Goal: Task Accomplishment & Management: Manage account settings

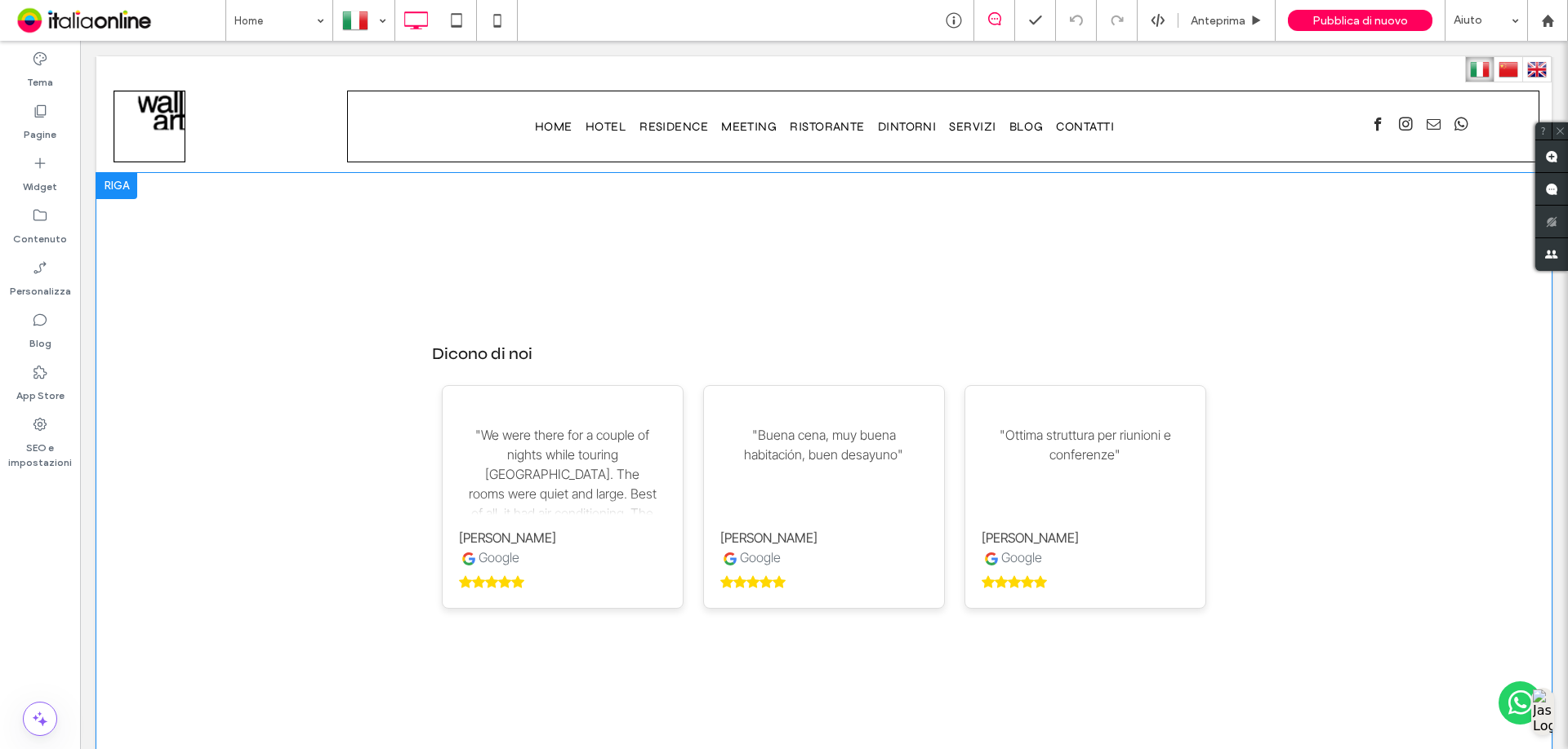
scroll to position [2938, 0]
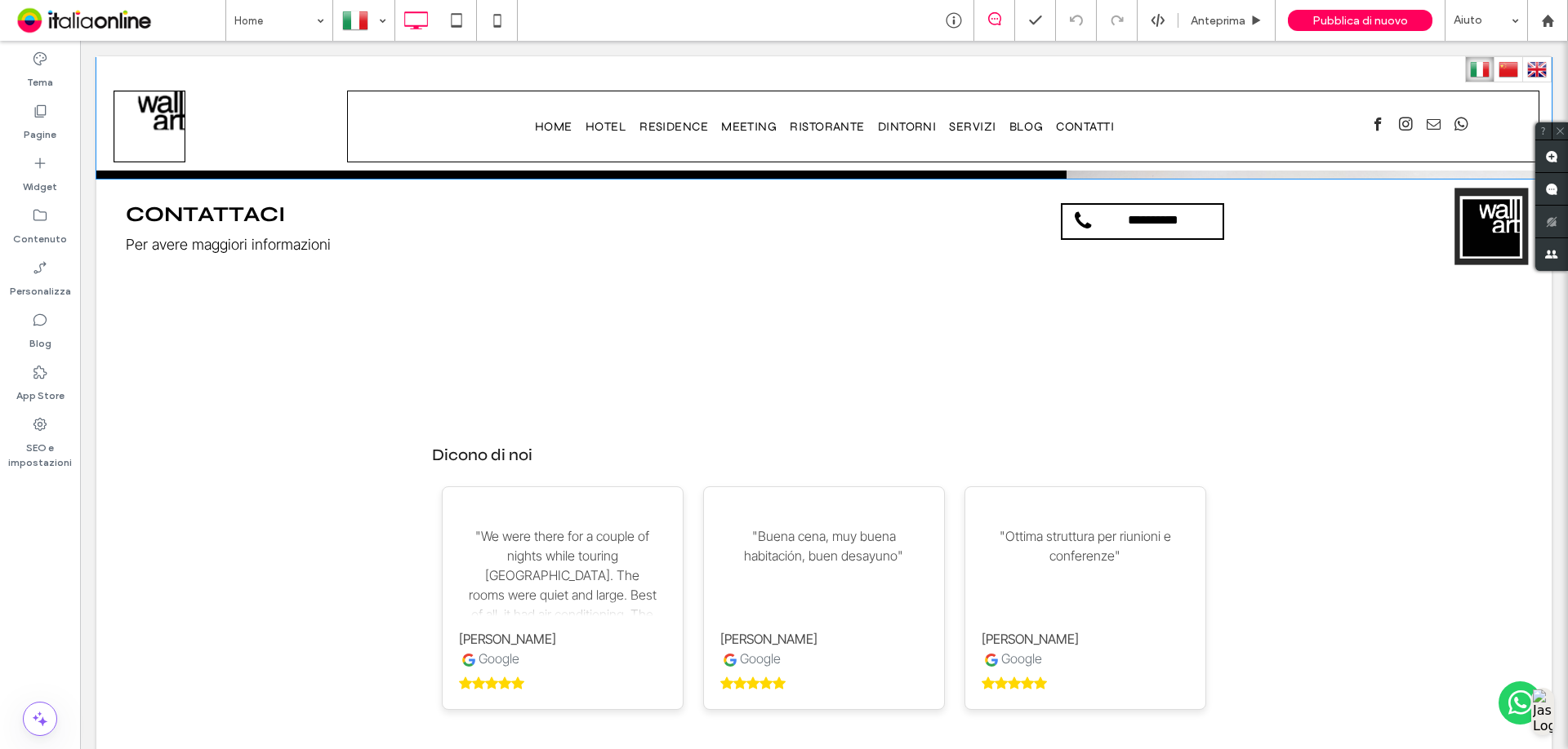
click at [540, 295] on div "Dicono di noi "We were there for a couple of nights while touring Italy. The ro…" at bounding box center [824, 573] width 1455 height 599
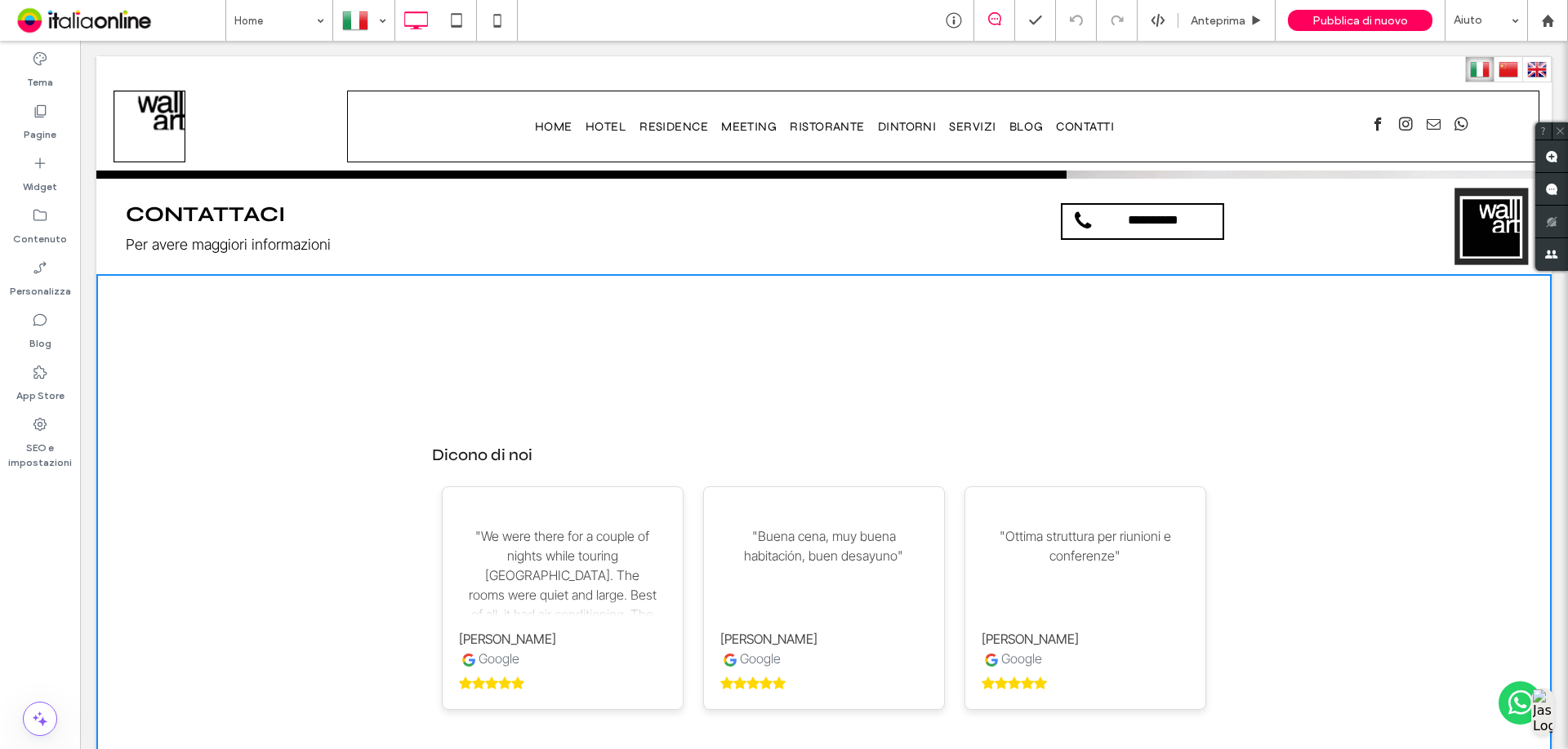
scroll to position [2690, 0]
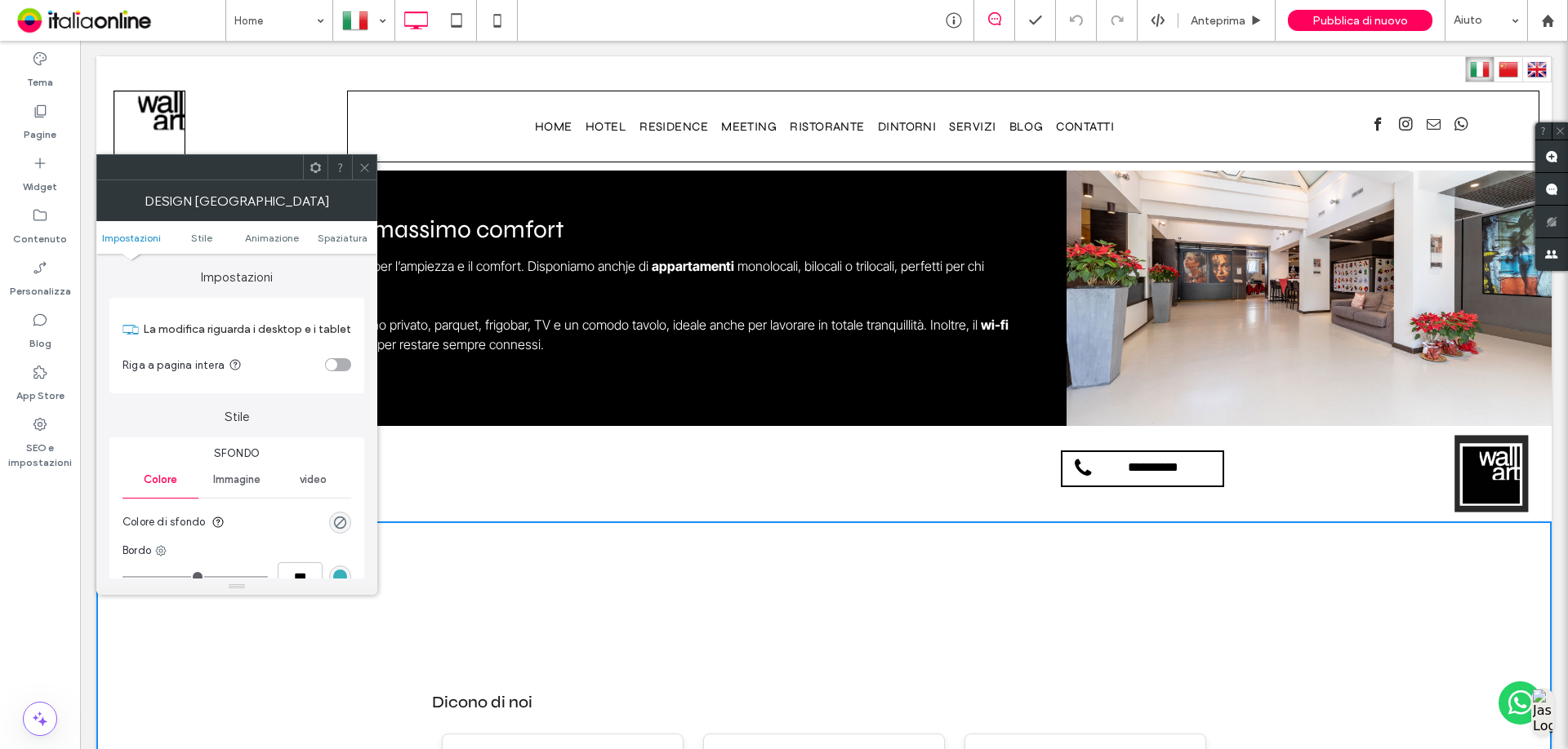
click at [353, 229] on ul "Impostazioni Stile Animazione Spaziatura" at bounding box center [237, 237] width 280 height 33
click at [353, 234] on span "Spaziatura" at bounding box center [343, 238] width 49 height 12
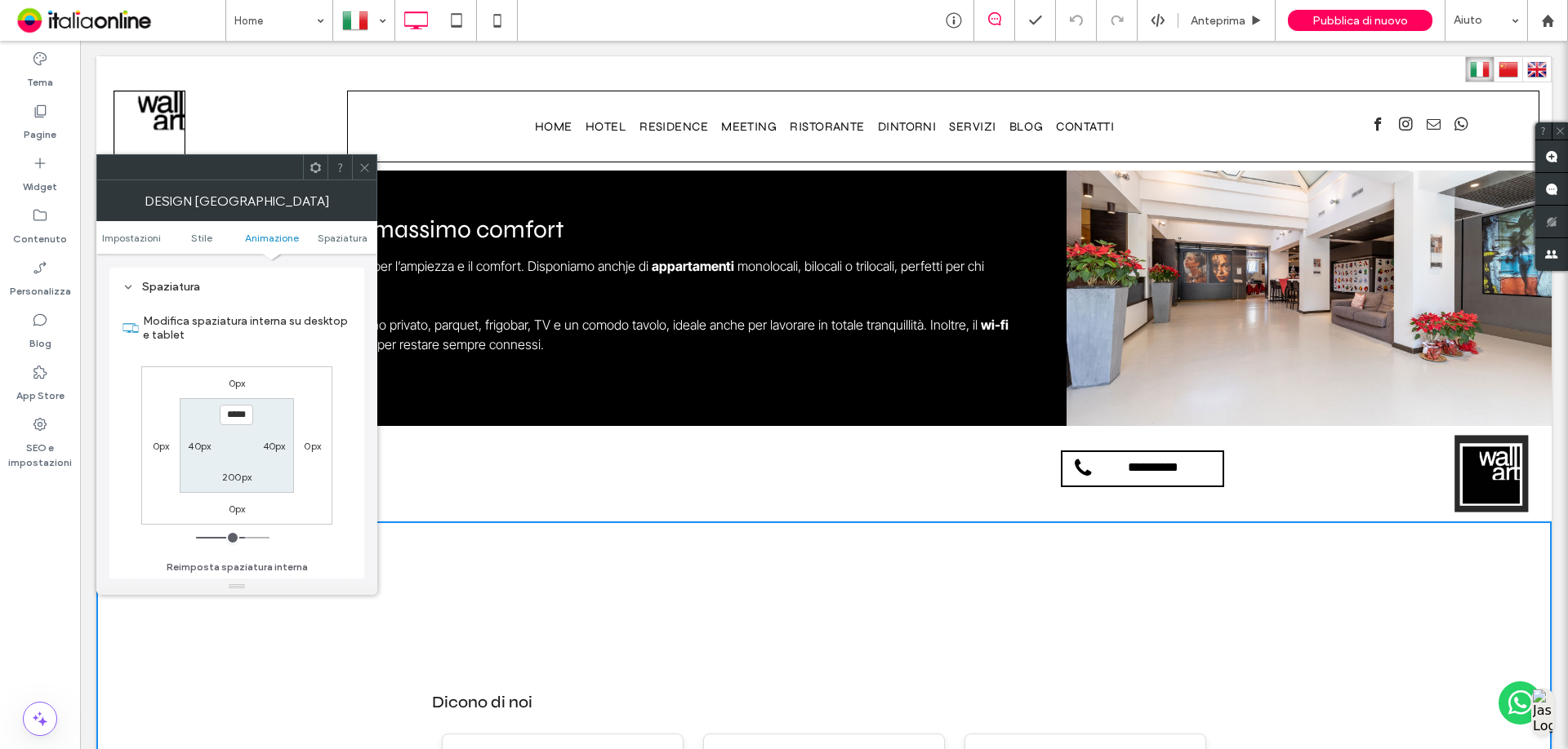
scroll to position [461, 0]
type input "****"
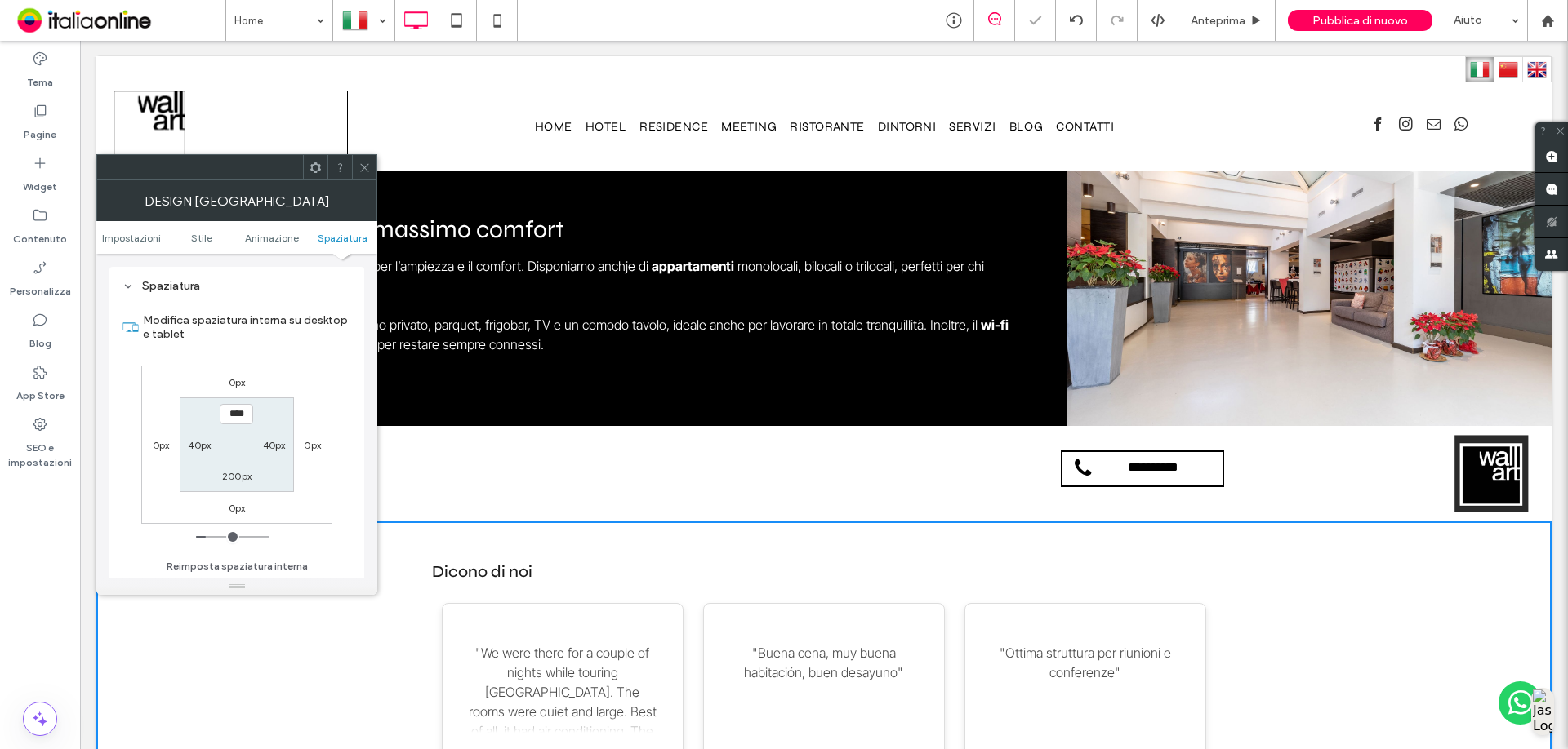
click at [237, 473] on label "200px" at bounding box center [237, 476] width 30 height 12
type input "***"
type input "**"
type input "****"
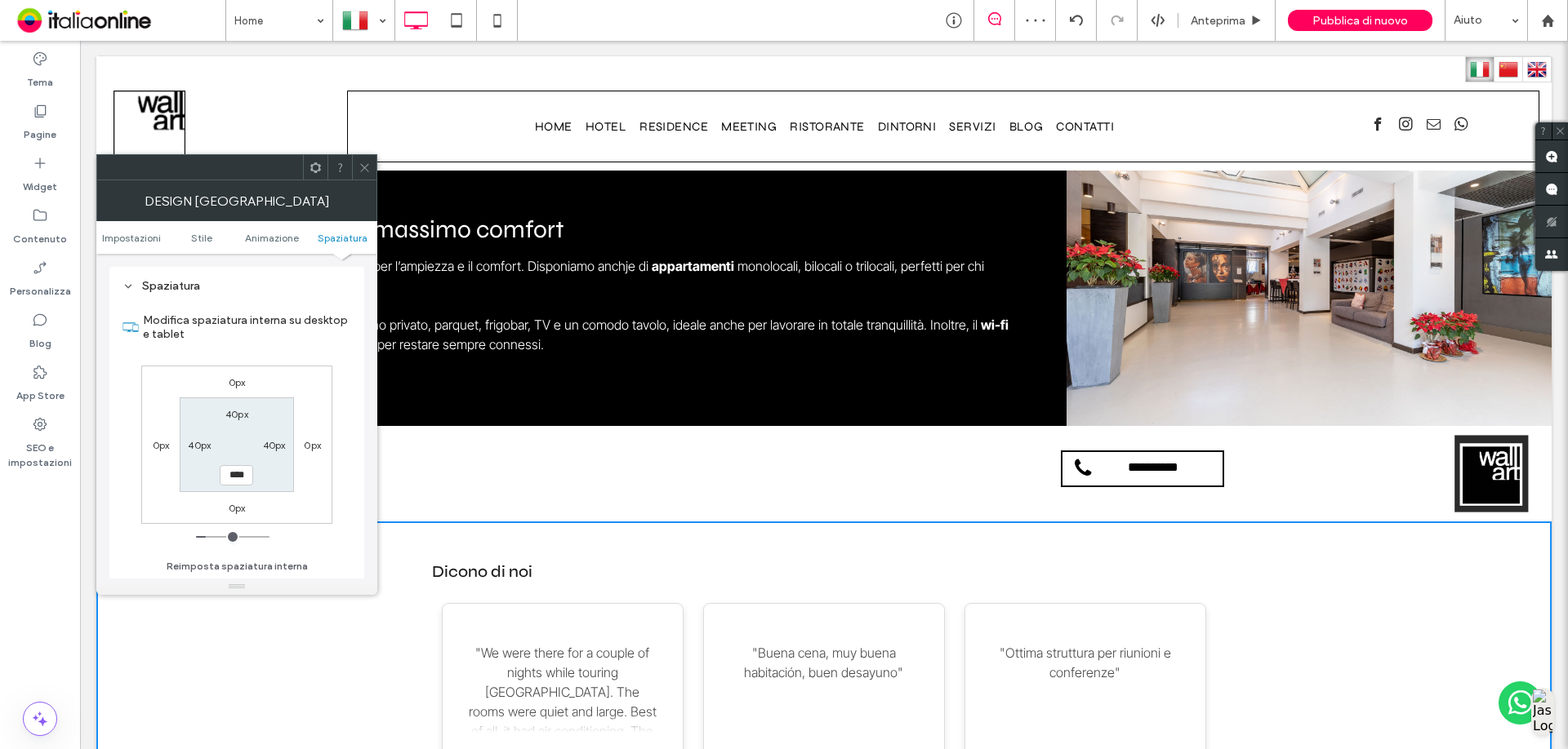
click at [359, 164] on icon at bounding box center [364, 168] width 12 height 12
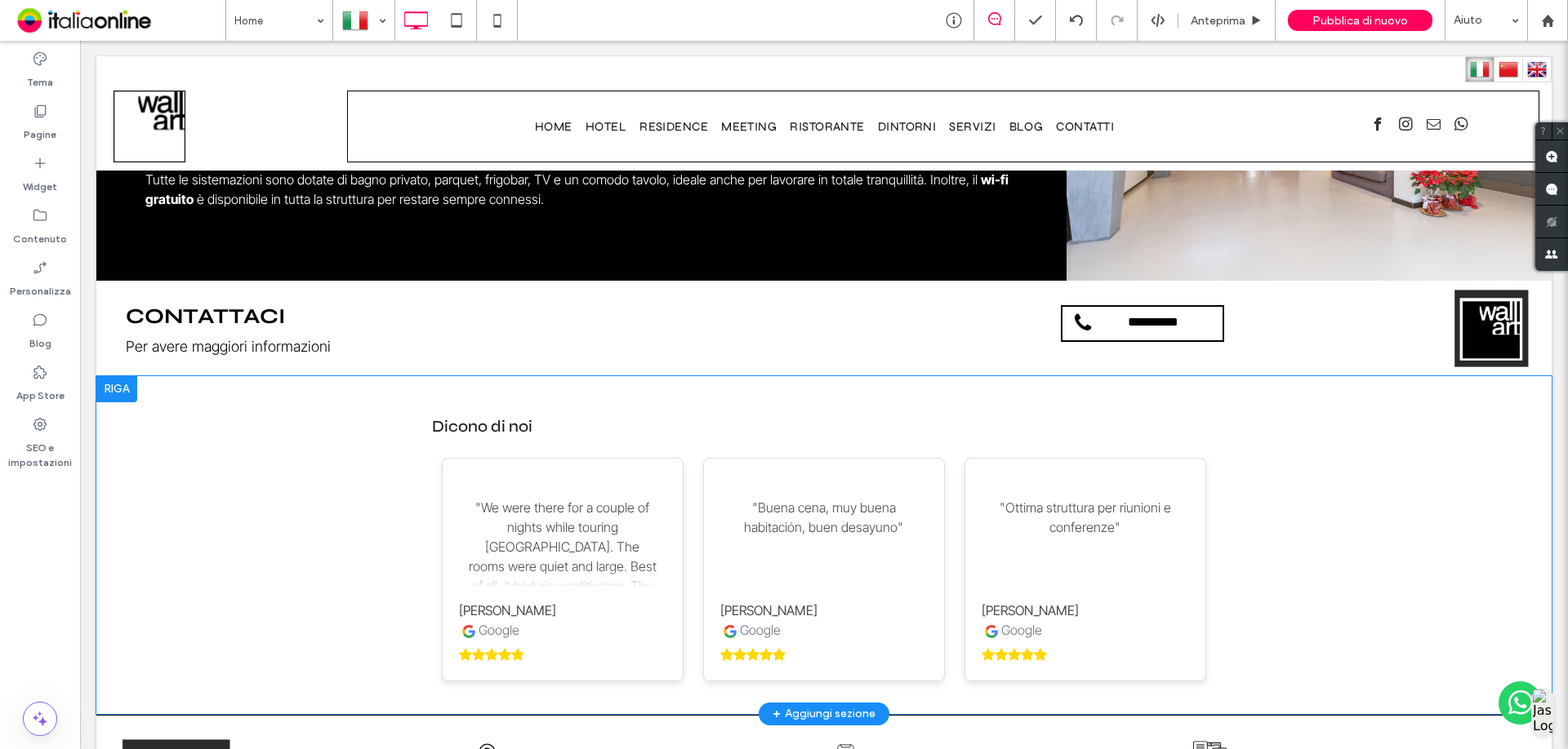
scroll to position [2865, 0]
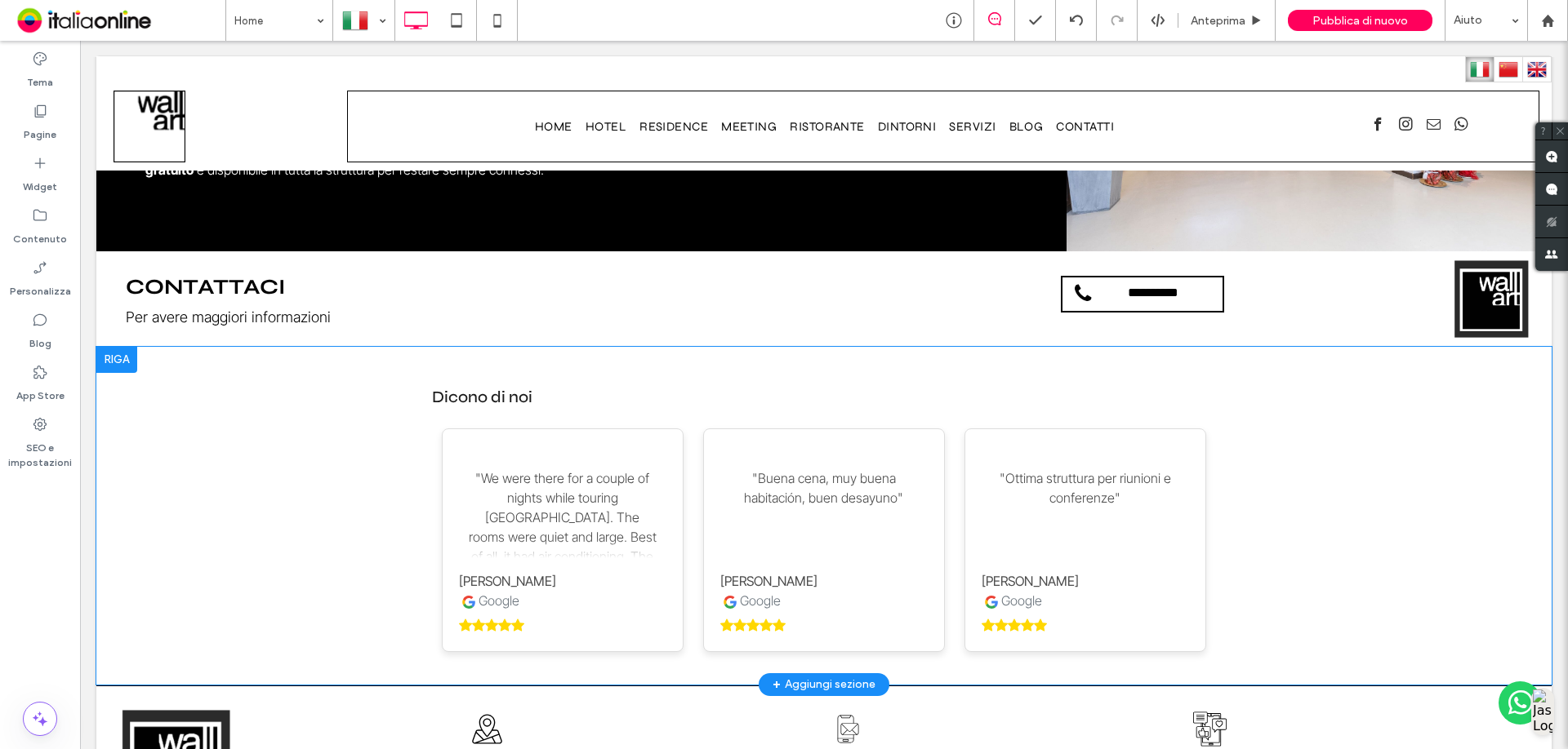
click at [206, 357] on div "Dicono di noi "We were there for a couple of nights while touring Italy. The ro…" at bounding box center [824, 515] width 1455 height 337
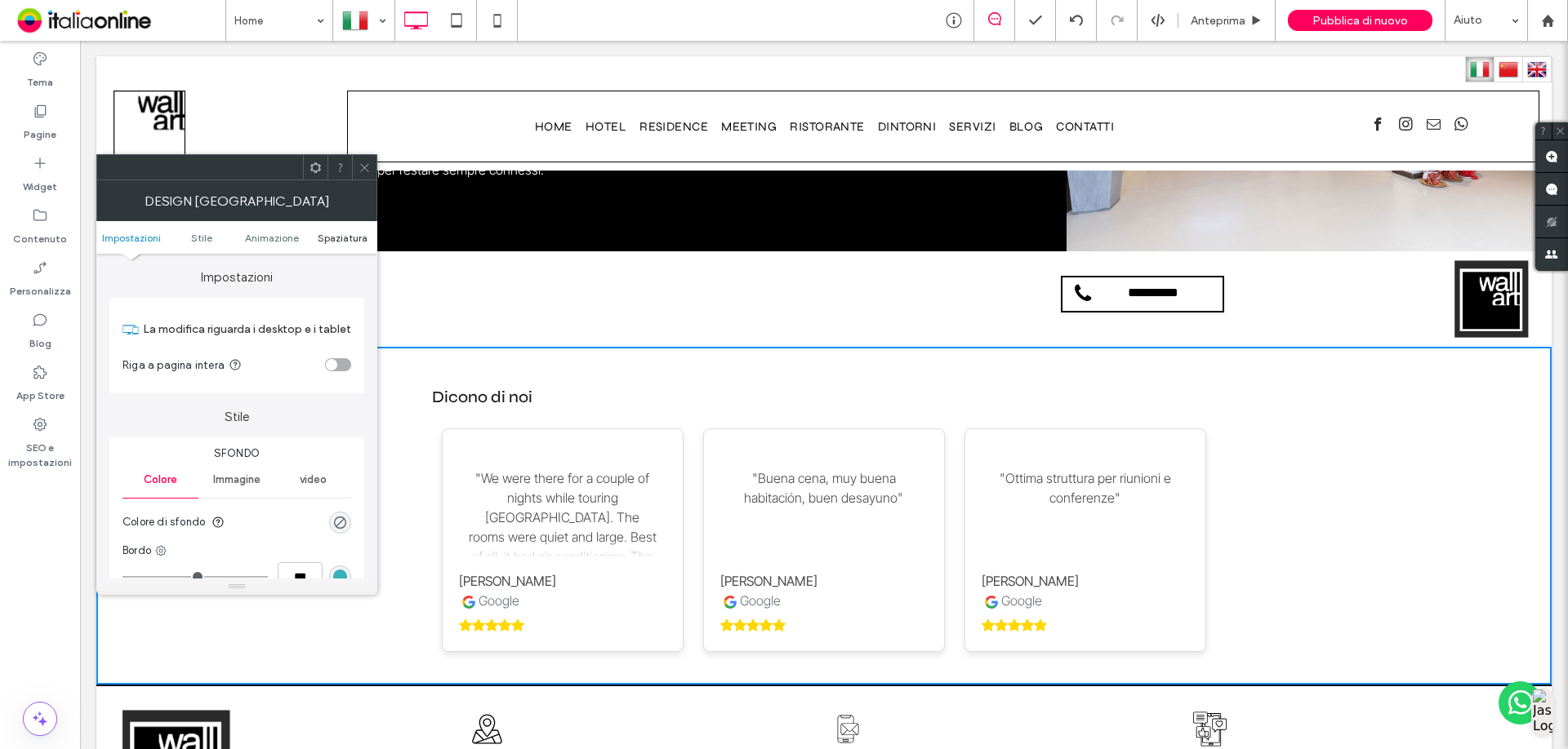
click at [340, 234] on span "Spaziatura" at bounding box center [343, 238] width 49 height 12
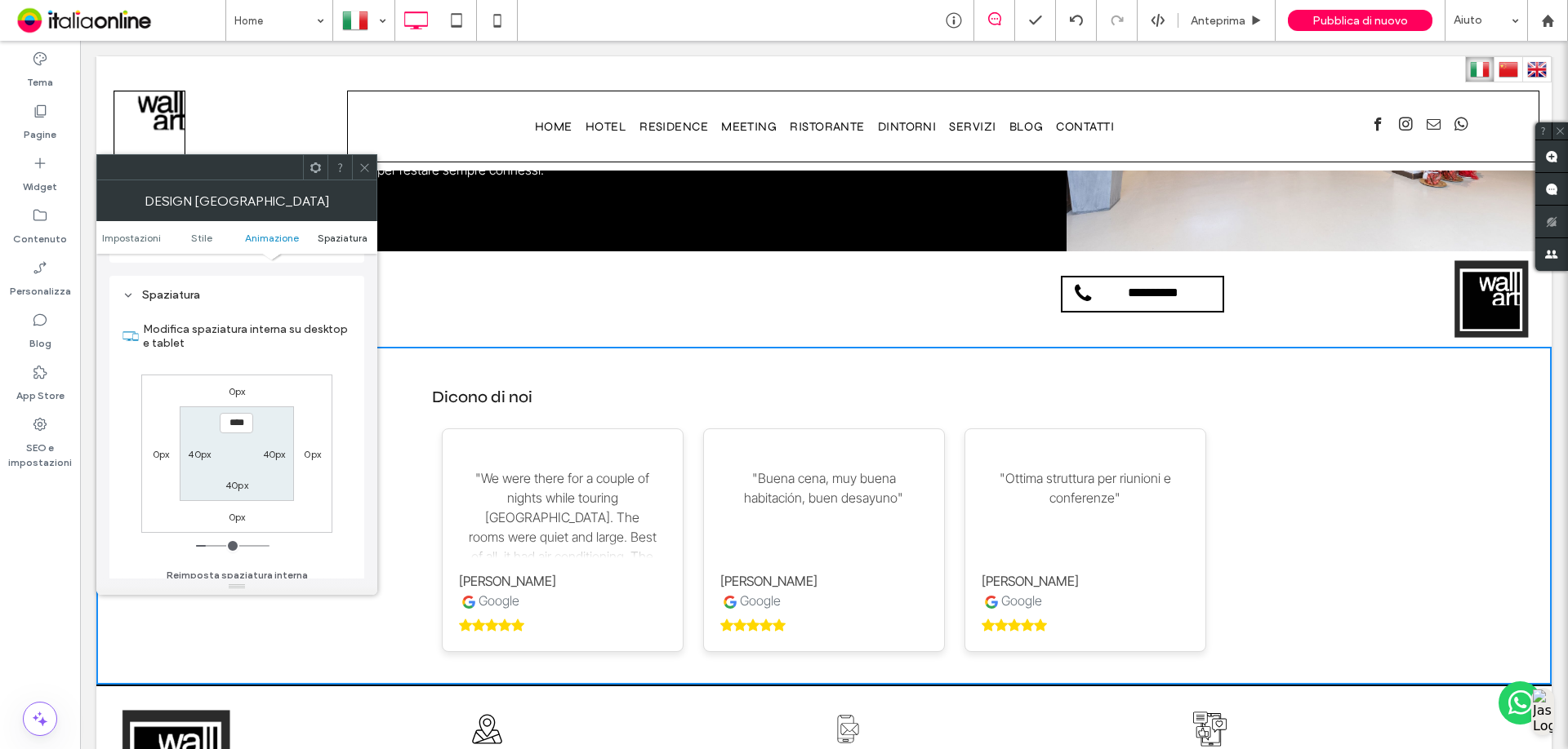
scroll to position [461, 0]
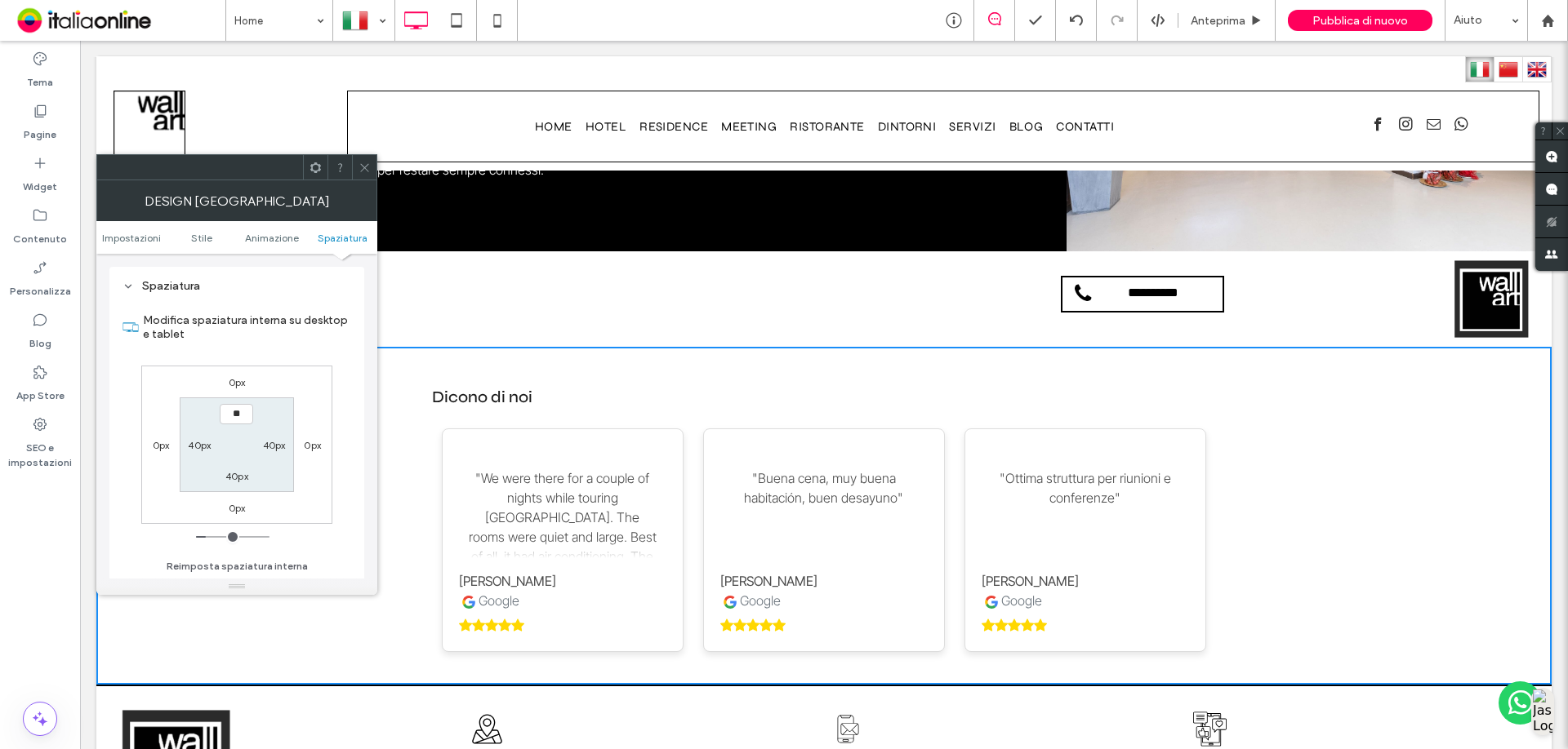
type input "****"
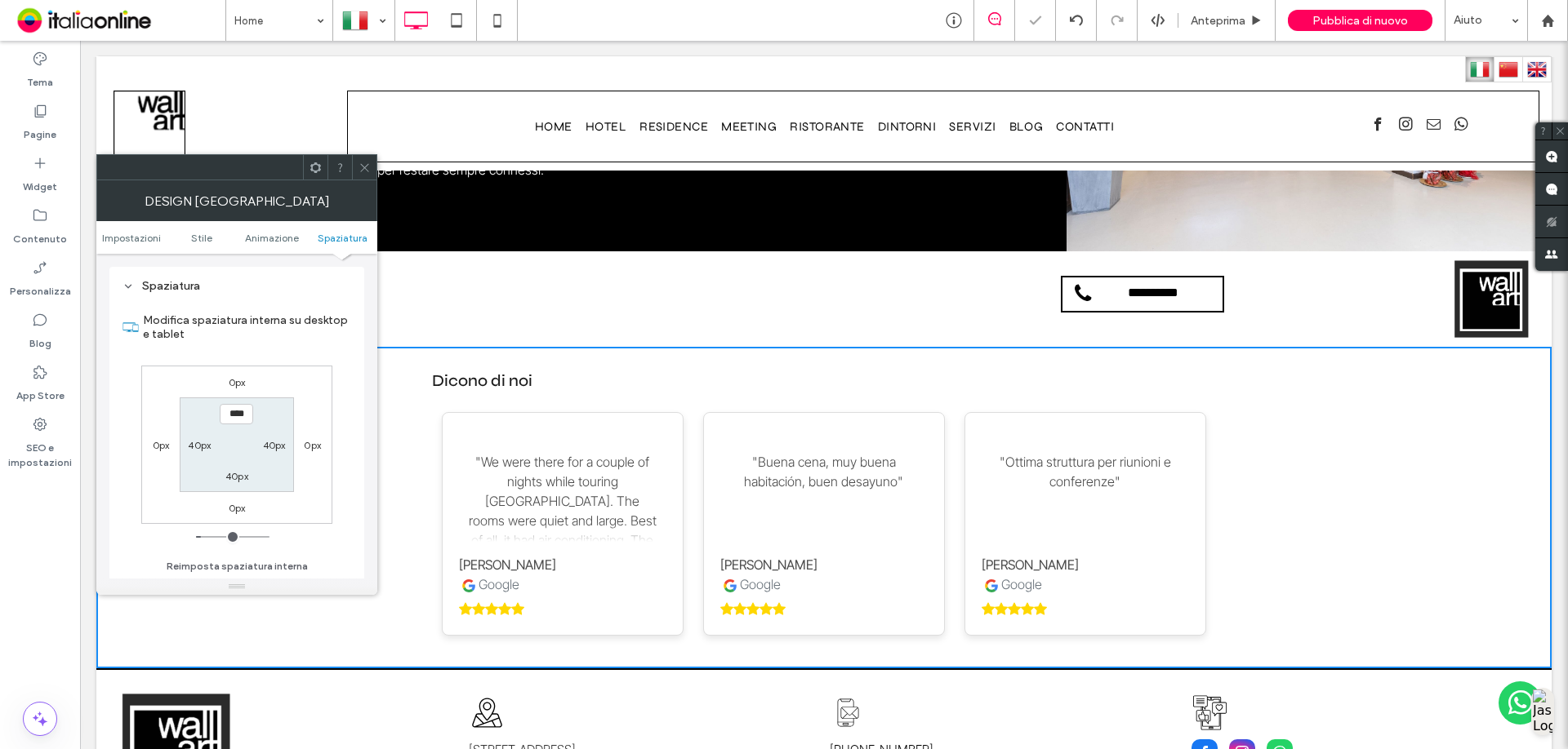
click at [243, 478] on label "40px" at bounding box center [236, 476] width 23 height 12
type input "**"
type input "****"
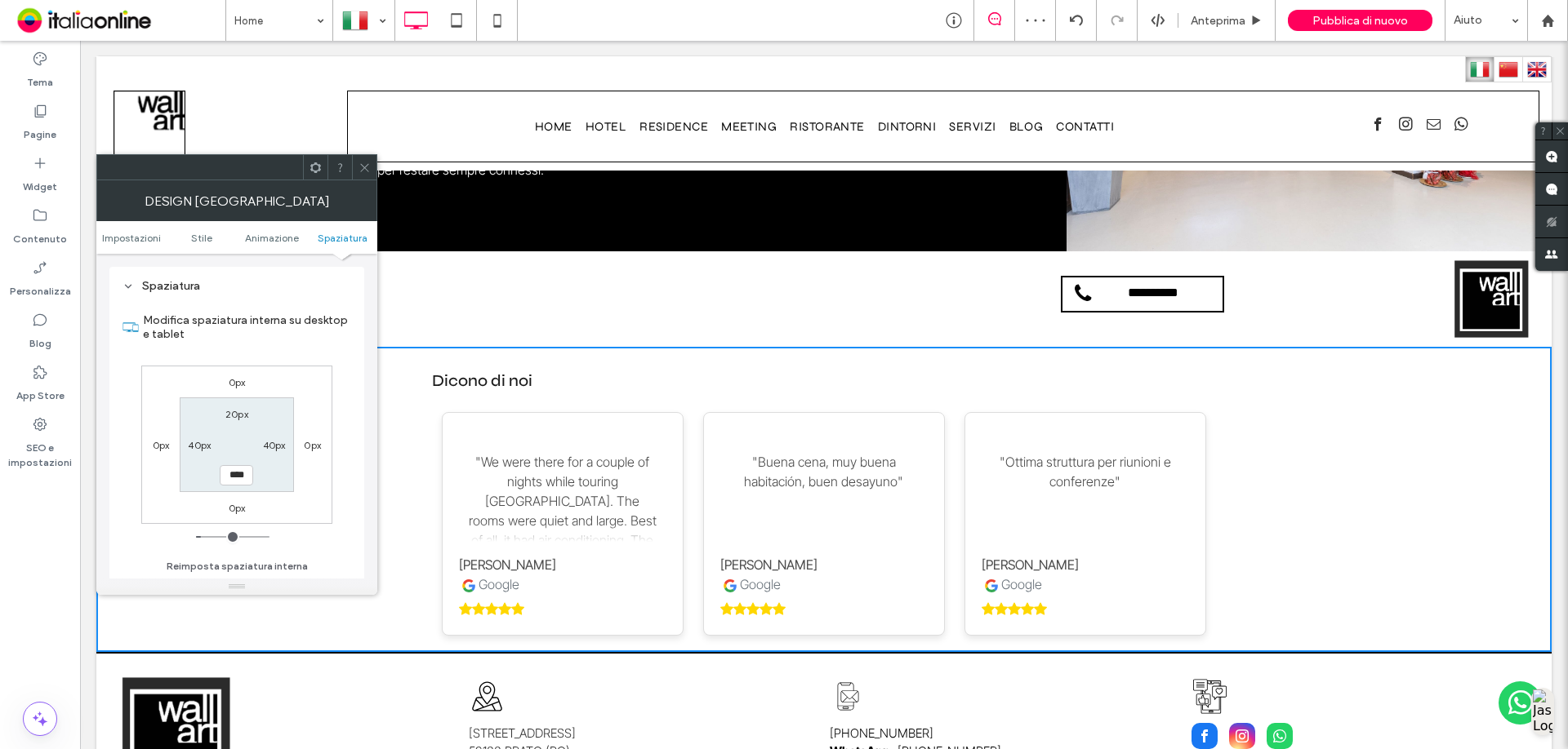
drag, startPoint x: 359, startPoint y: 172, endPoint x: 350, endPoint y: 176, distance: 9.8
click at [359, 172] on icon at bounding box center [364, 168] width 12 height 12
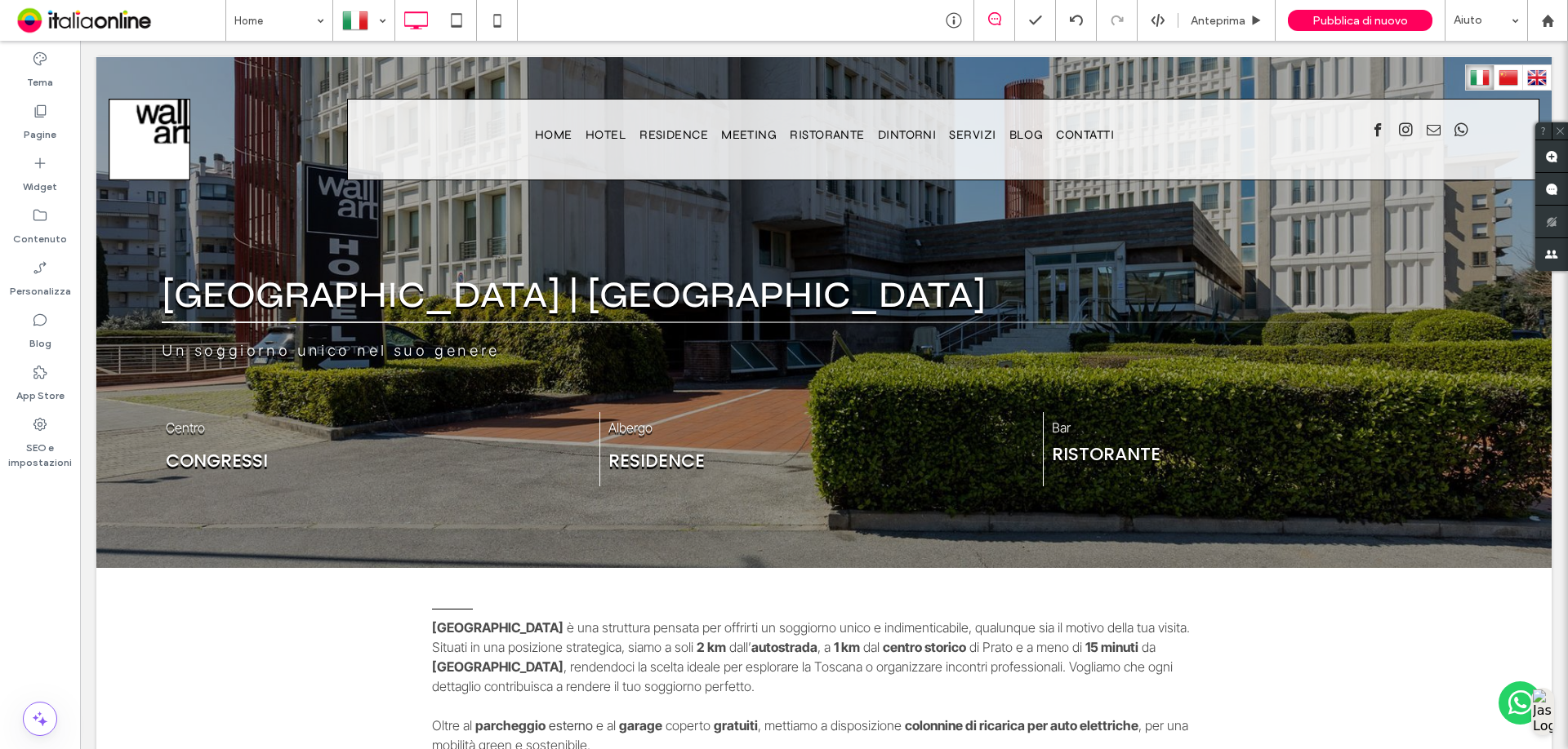
scroll to position [0, 0]
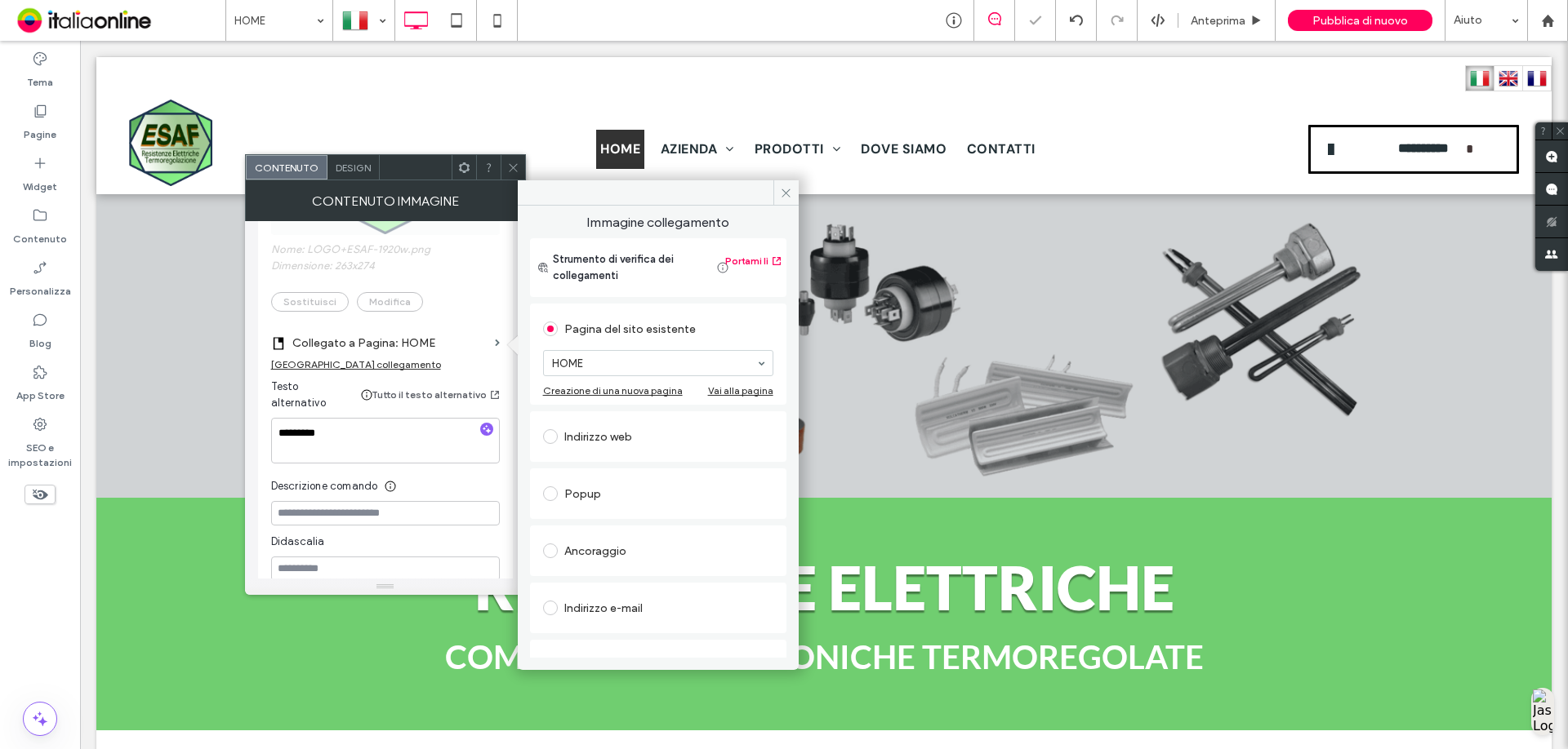
click at [503, 162] on div at bounding box center [512, 167] width 25 height 25
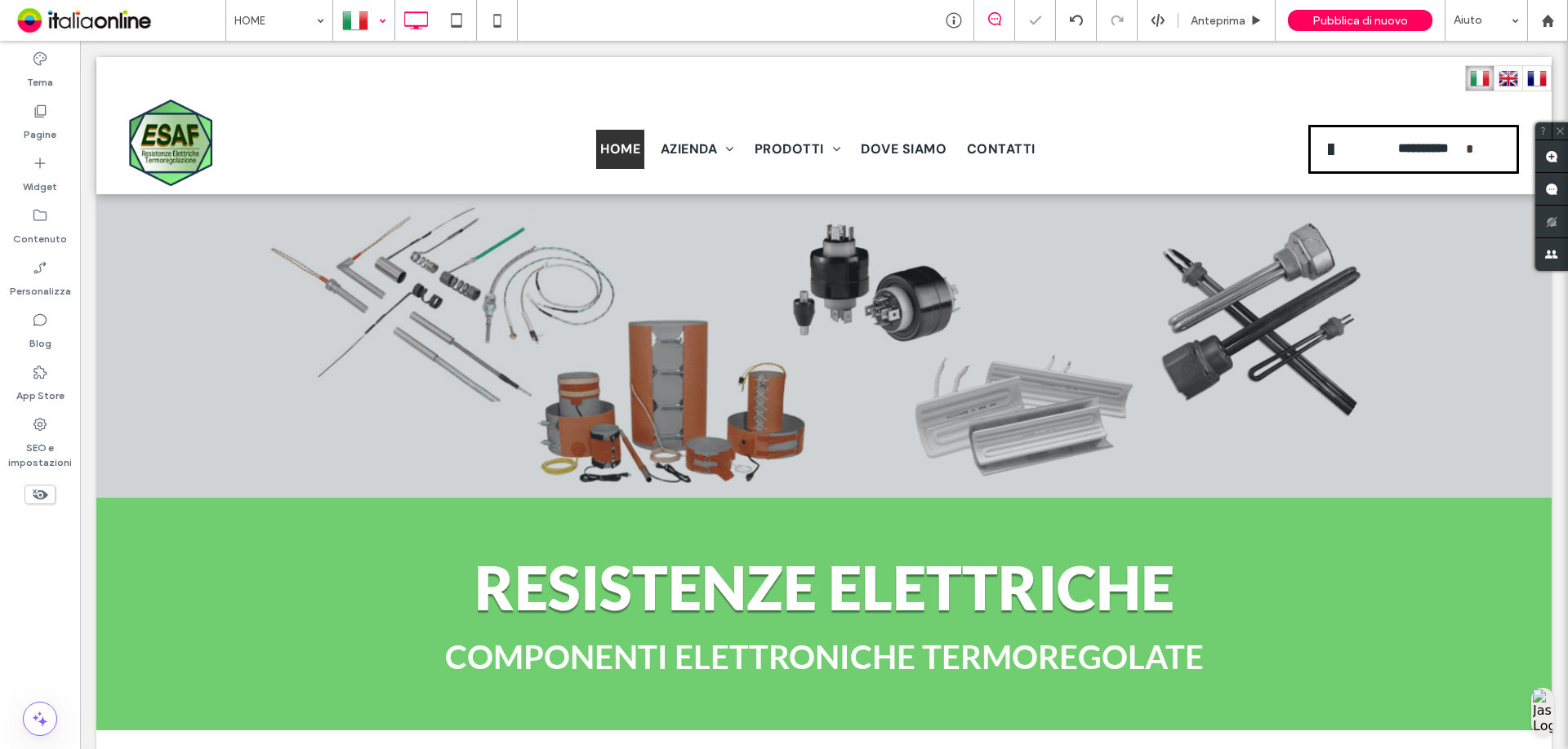
click at [372, 14] on div at bounding box center [363, 21] width 59 height 39
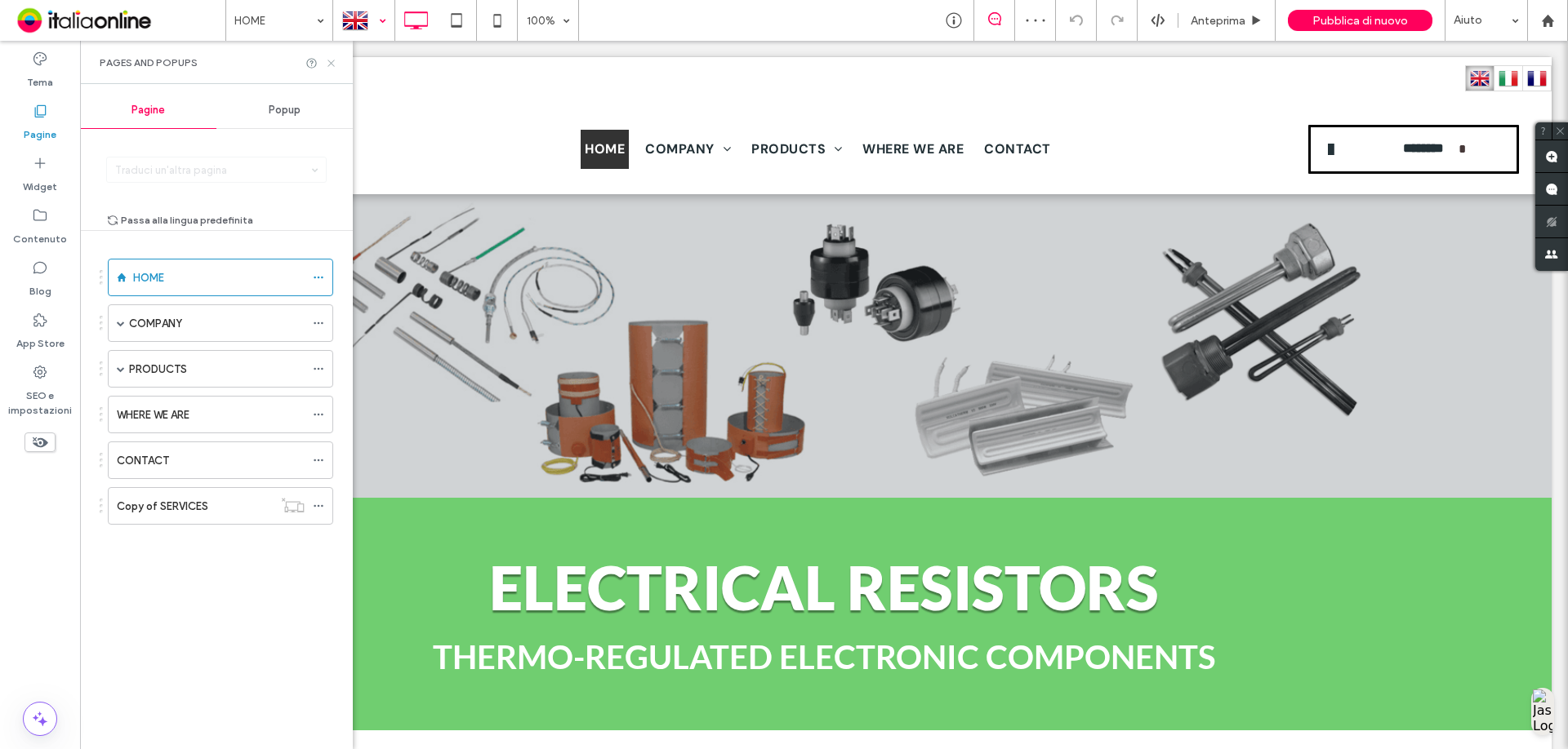
click at [328, 60] on use at bounding box center [331, 62] width 7 height 7
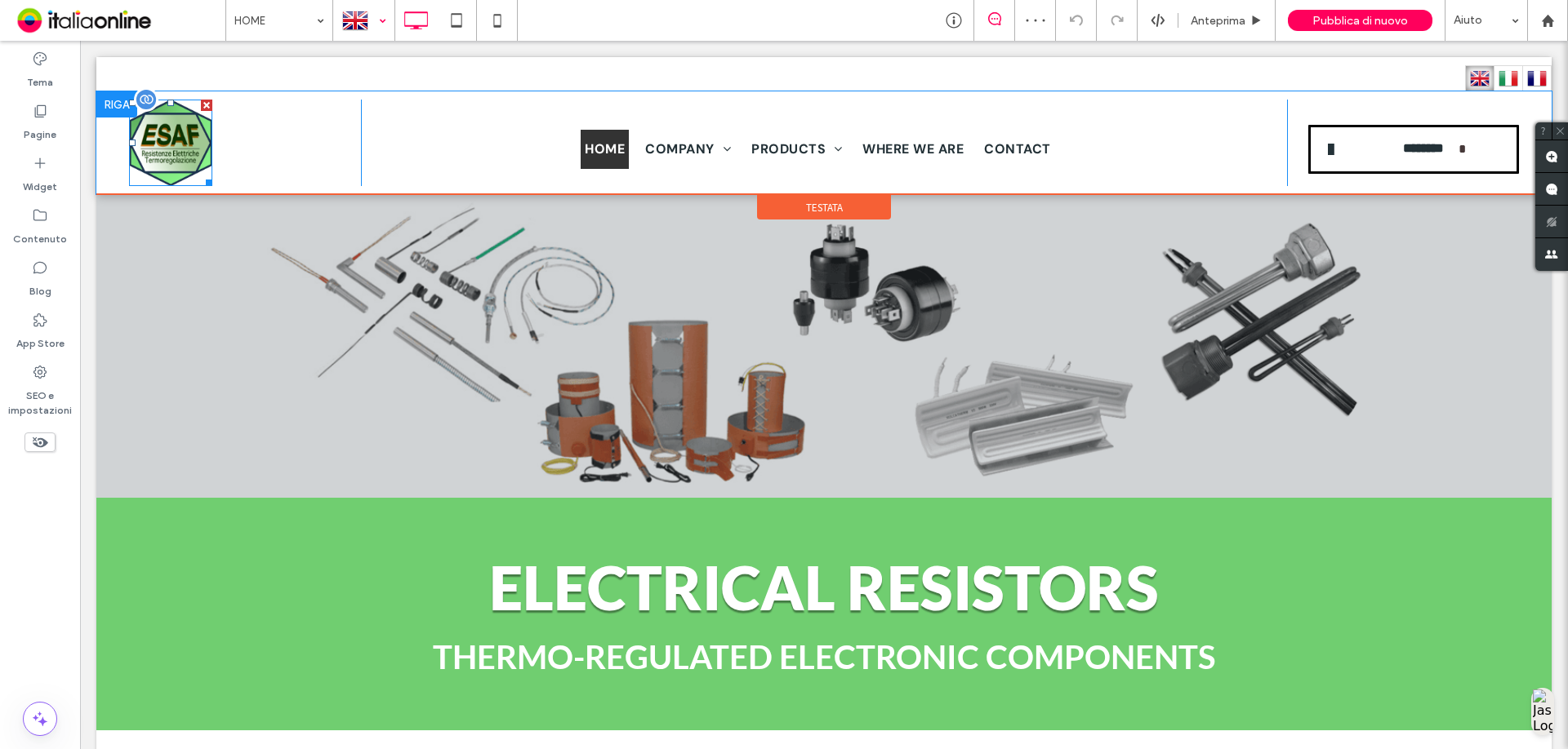
click at [138, 175] on img at bounding box center [171, 143] width 83 height 87
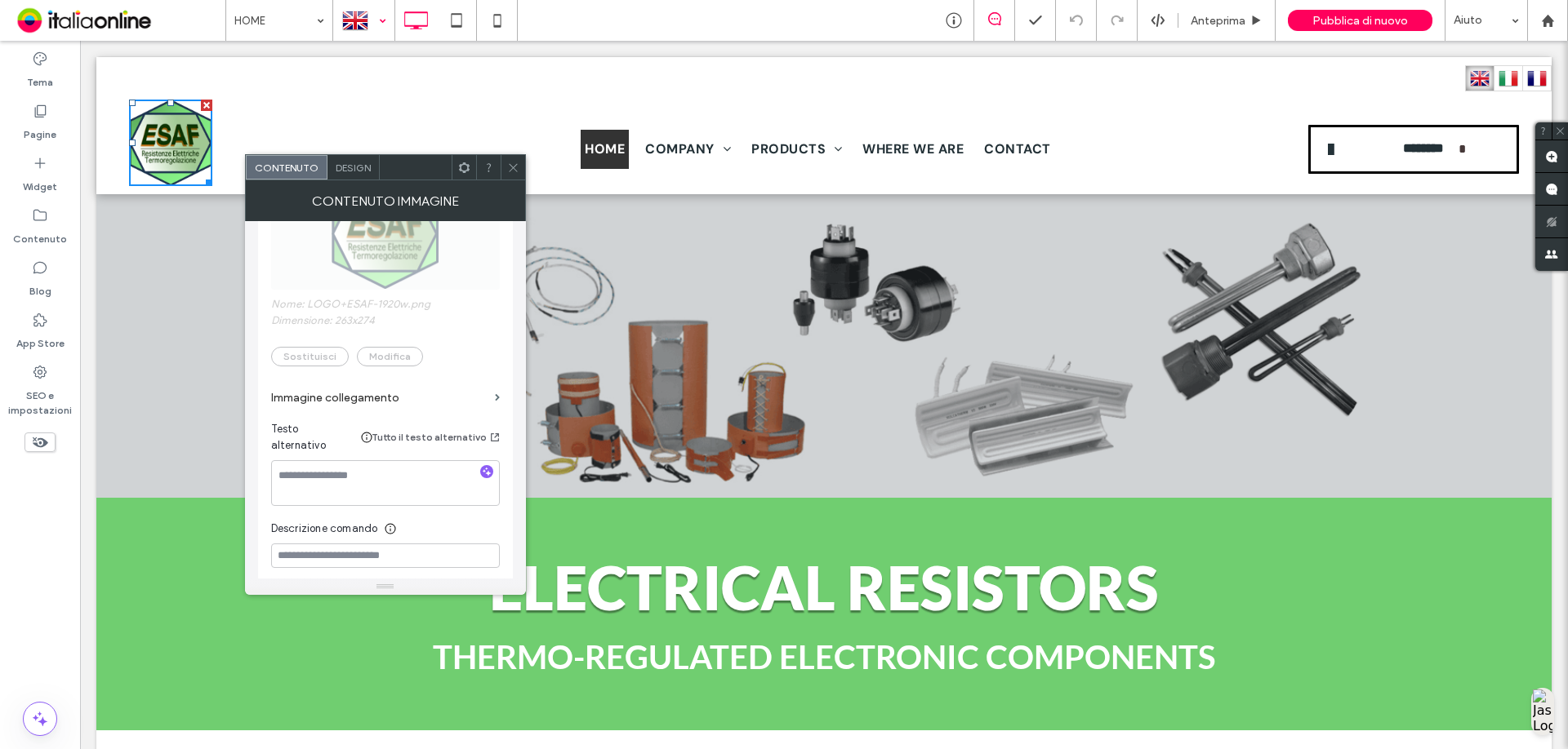
scroll to position [408, 0]
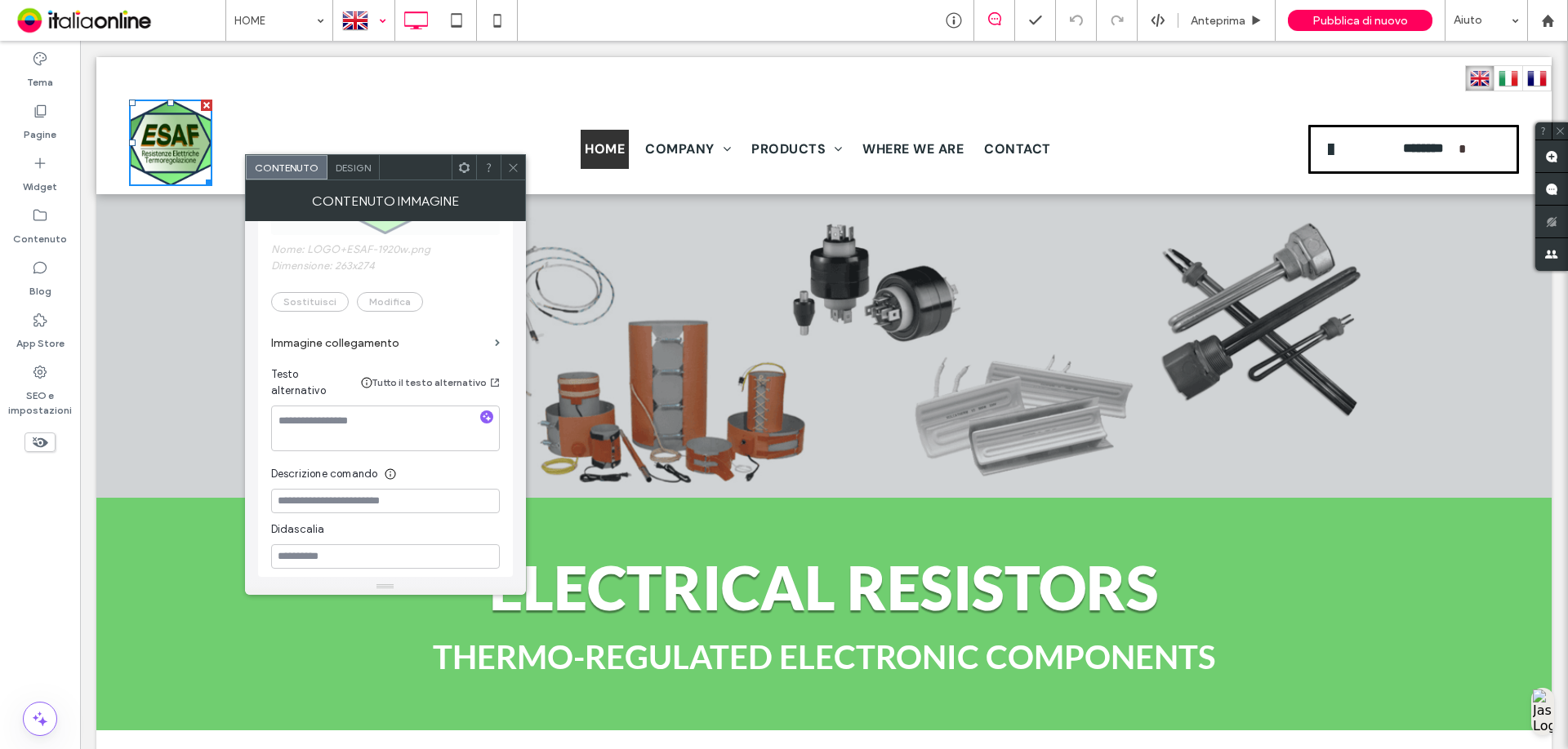
click at [356, 337] on label "Immagine collegamento" at bounding box center [380, 342] width 217 height 31
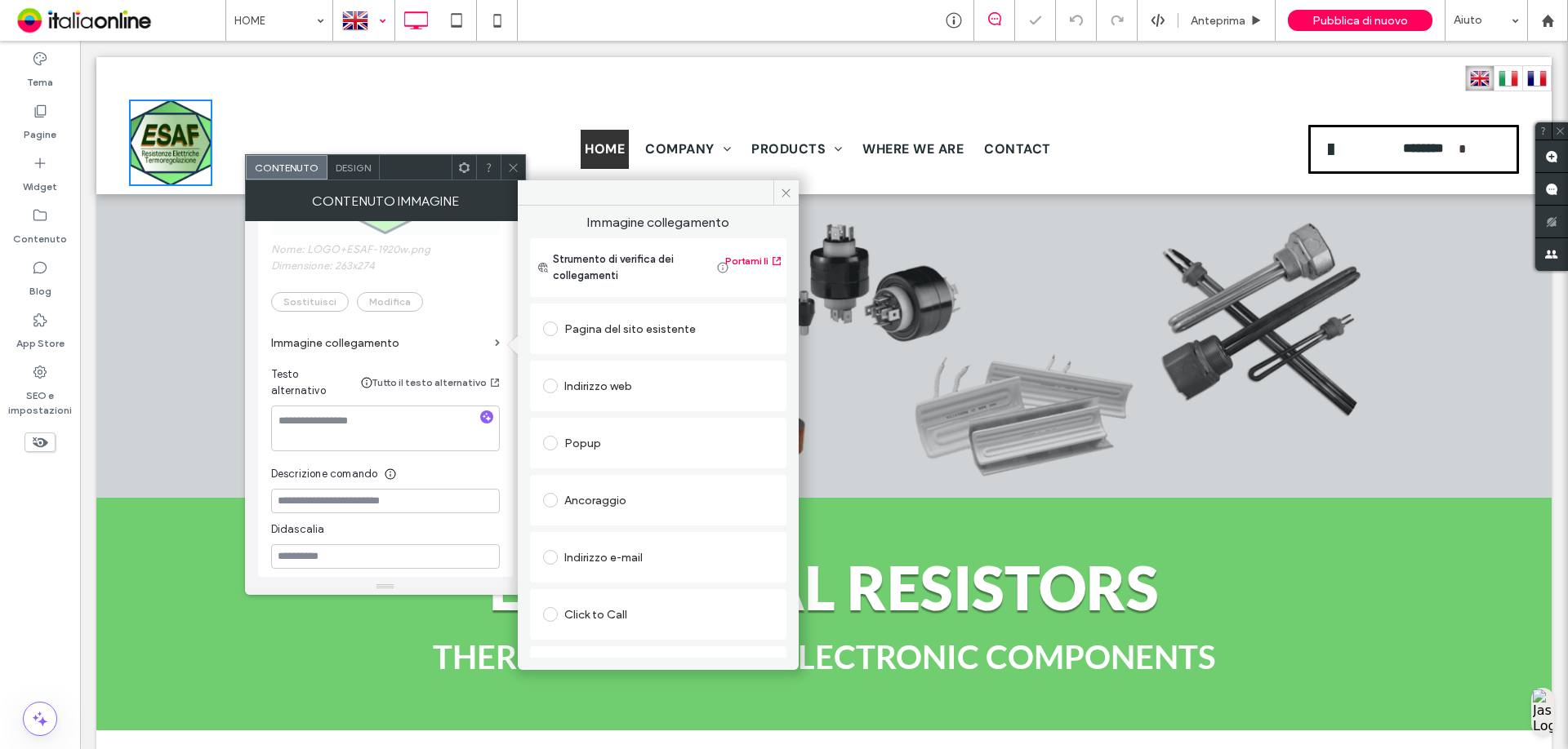
click at [670, 327] on div "Pagina del sito esistente" at bounding box center [658, 329] width 230 height 26
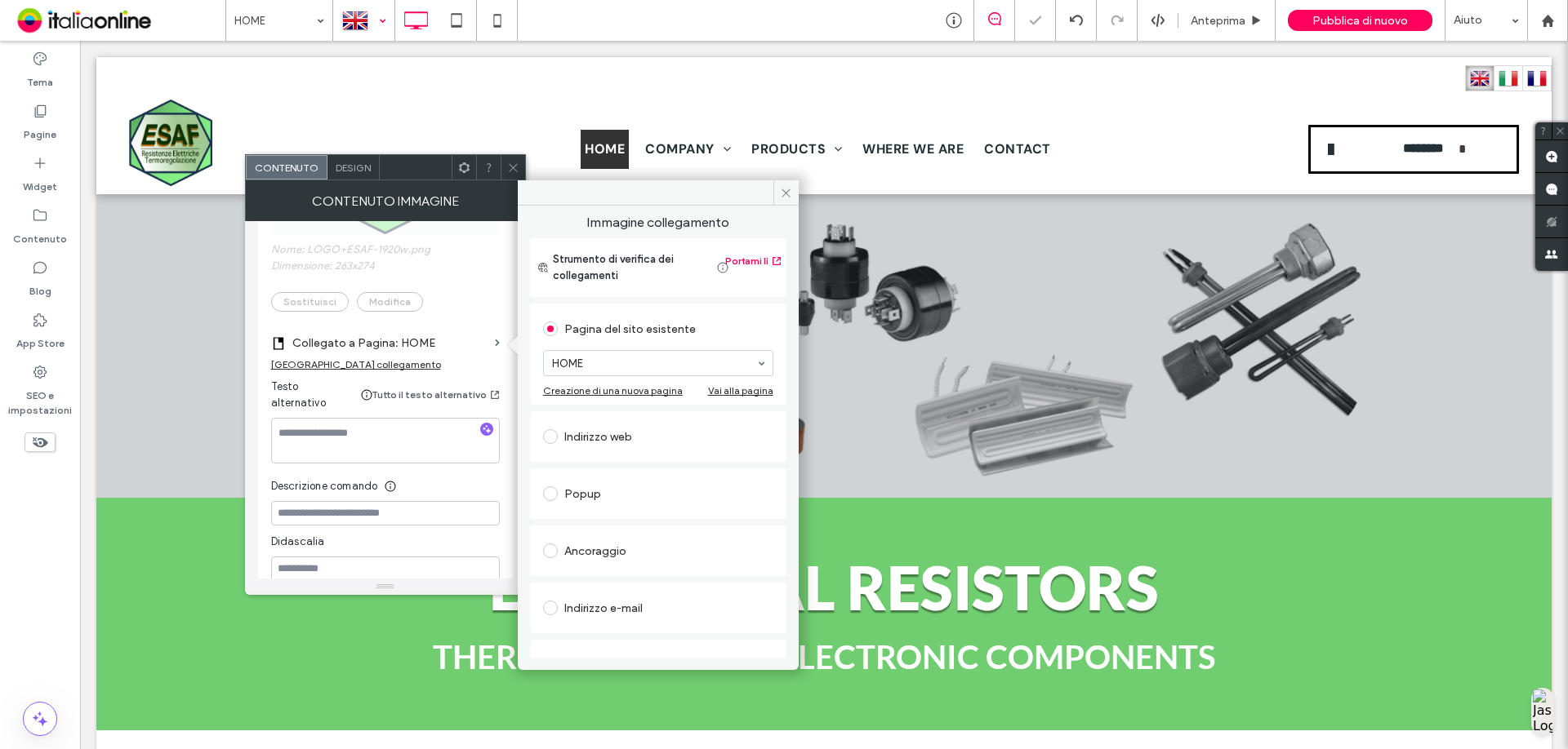
click at [516, 159] on span at bounding box center [513, 167] width 12 height 25
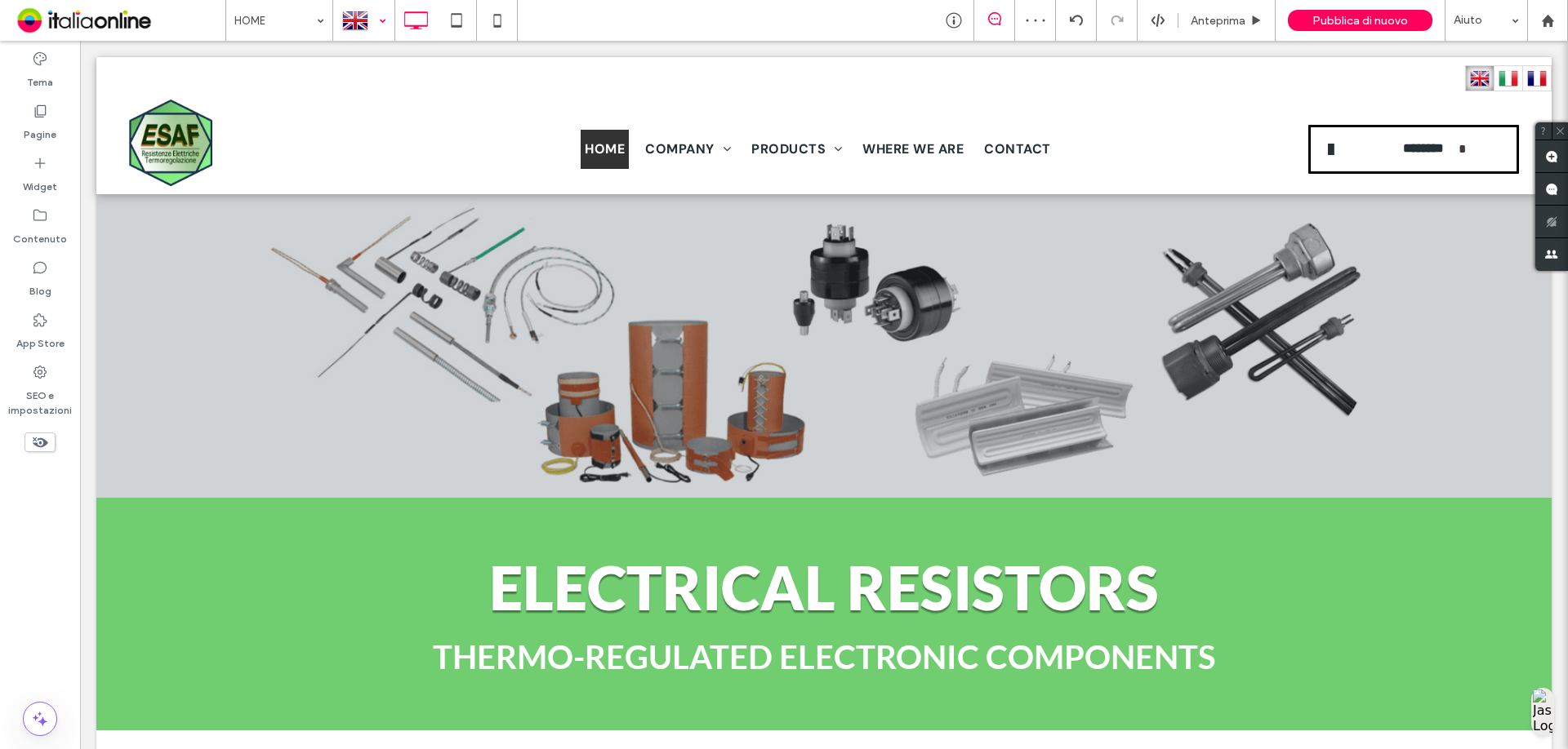
click at [358, 12] on div at bounding box center [363, 21] width 59 height 39
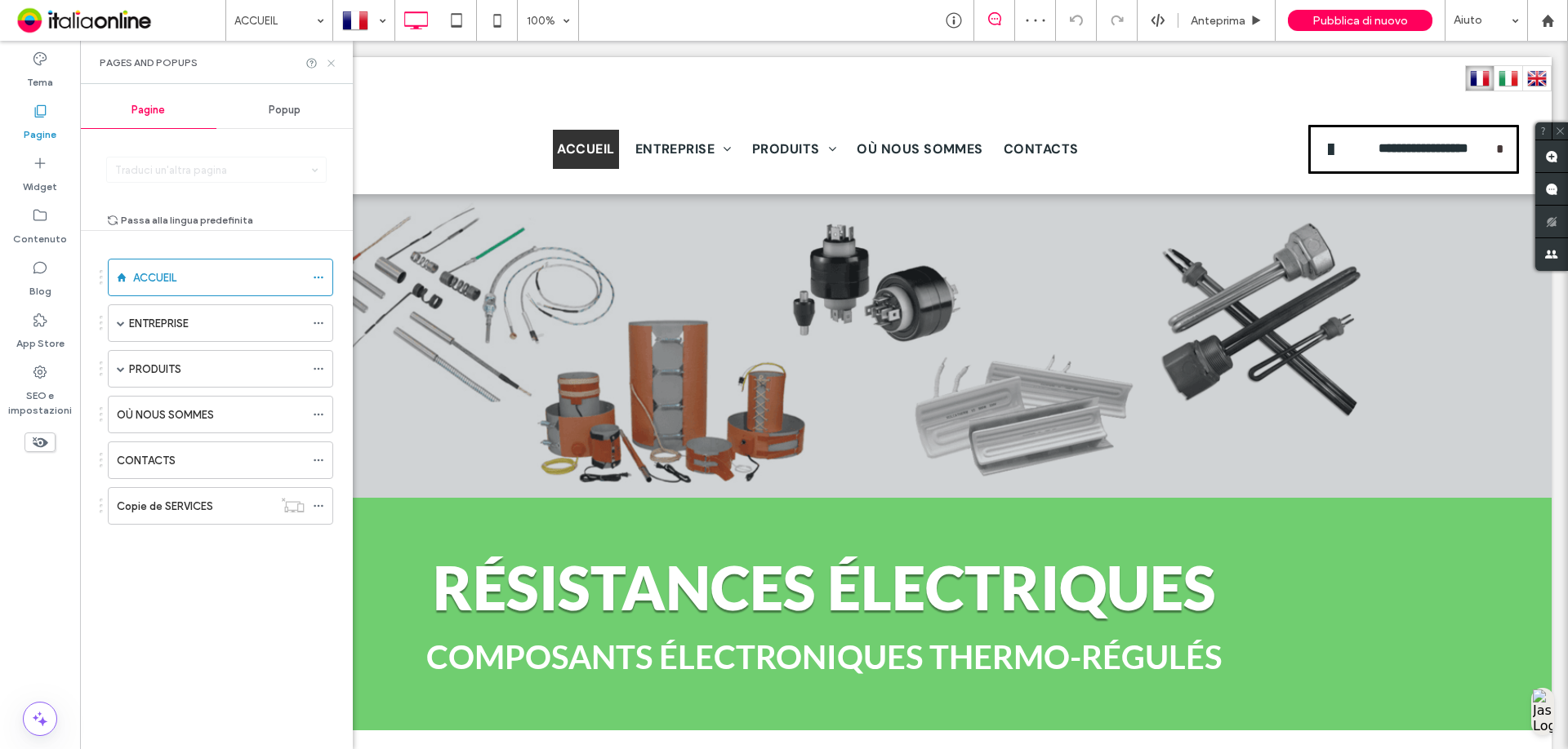
click at [333, 64] on use at bounding box center [331, 62] width 7 height 7
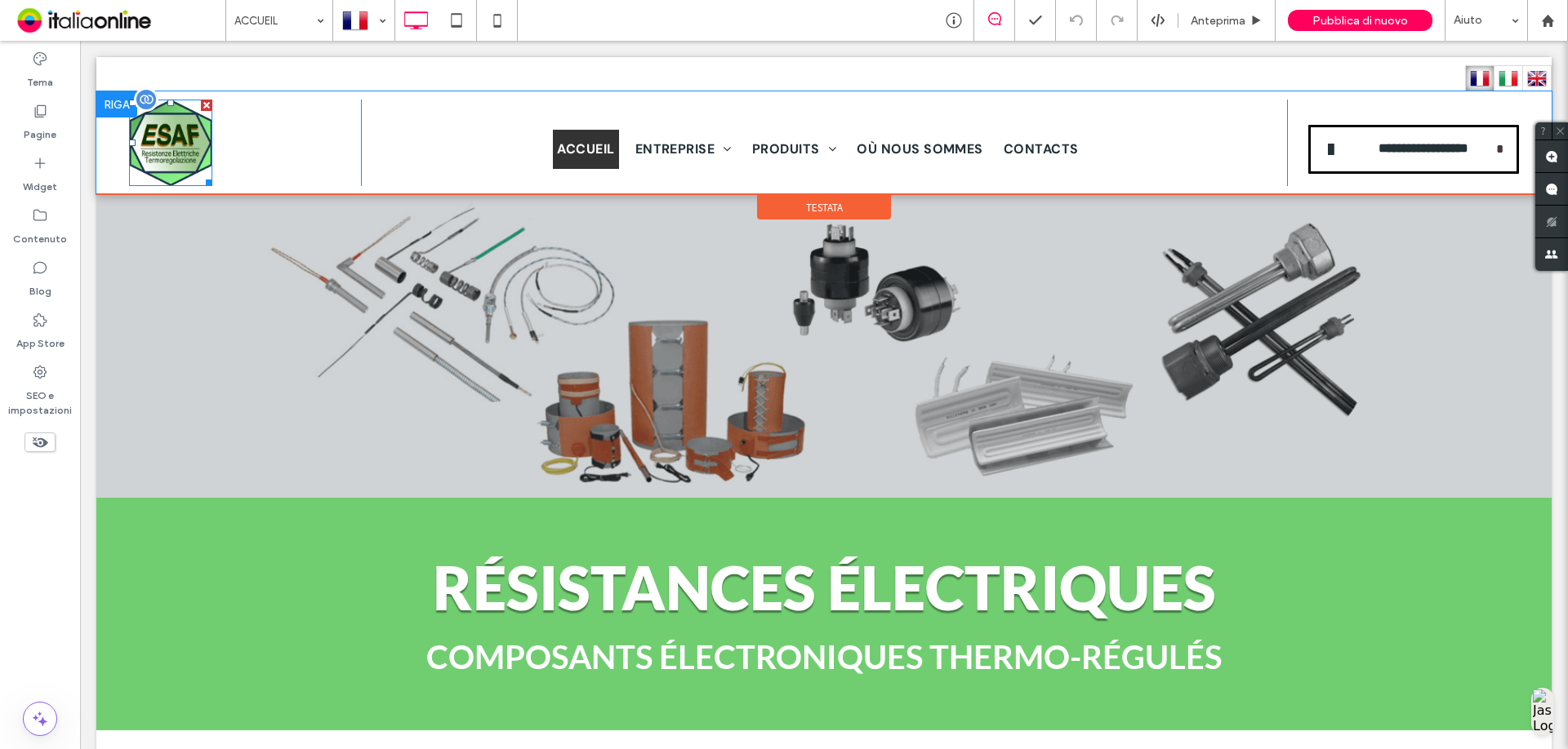
click at [185, 115] on img at bounding box center [171, 143] width 83 height 87
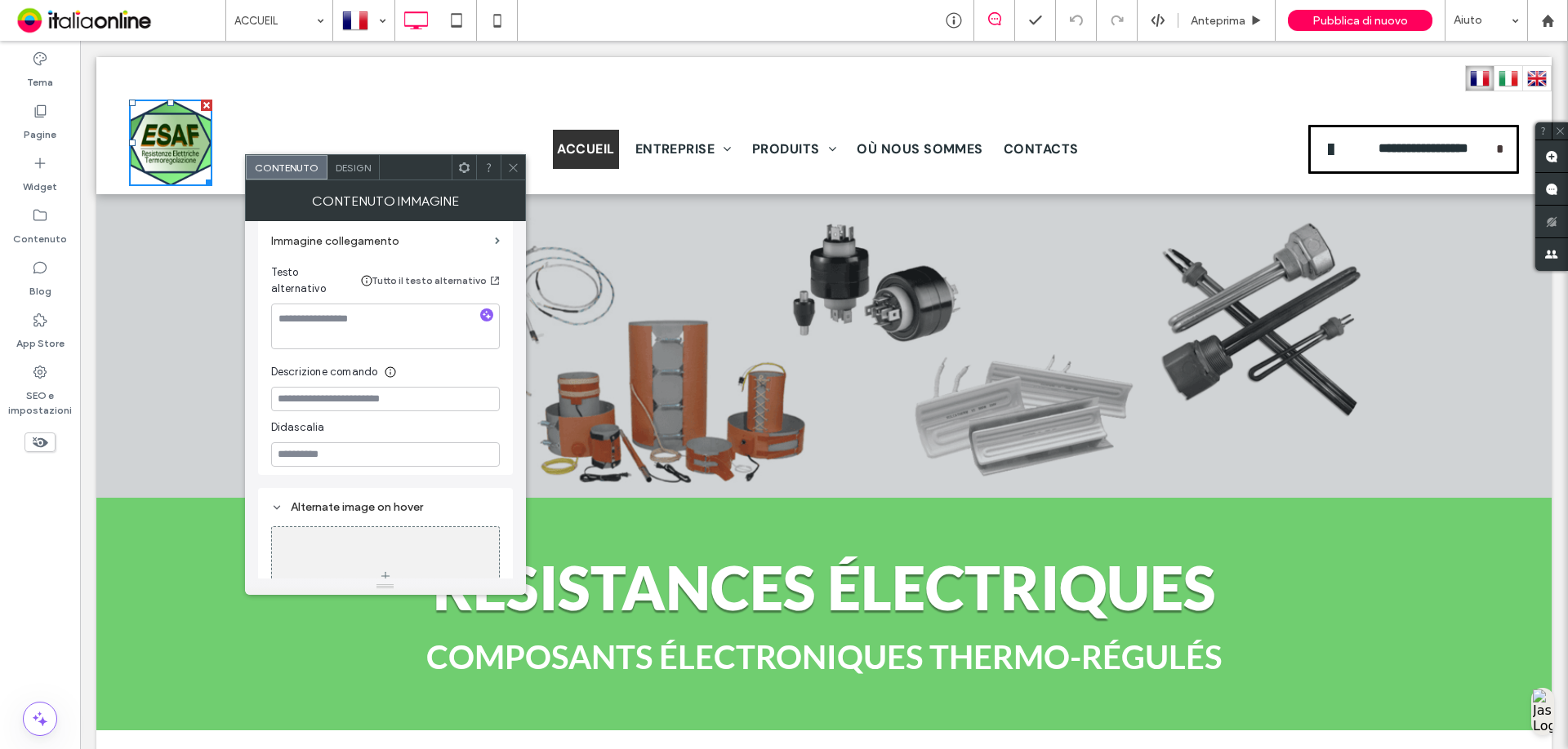
scroll to position [403, 0]
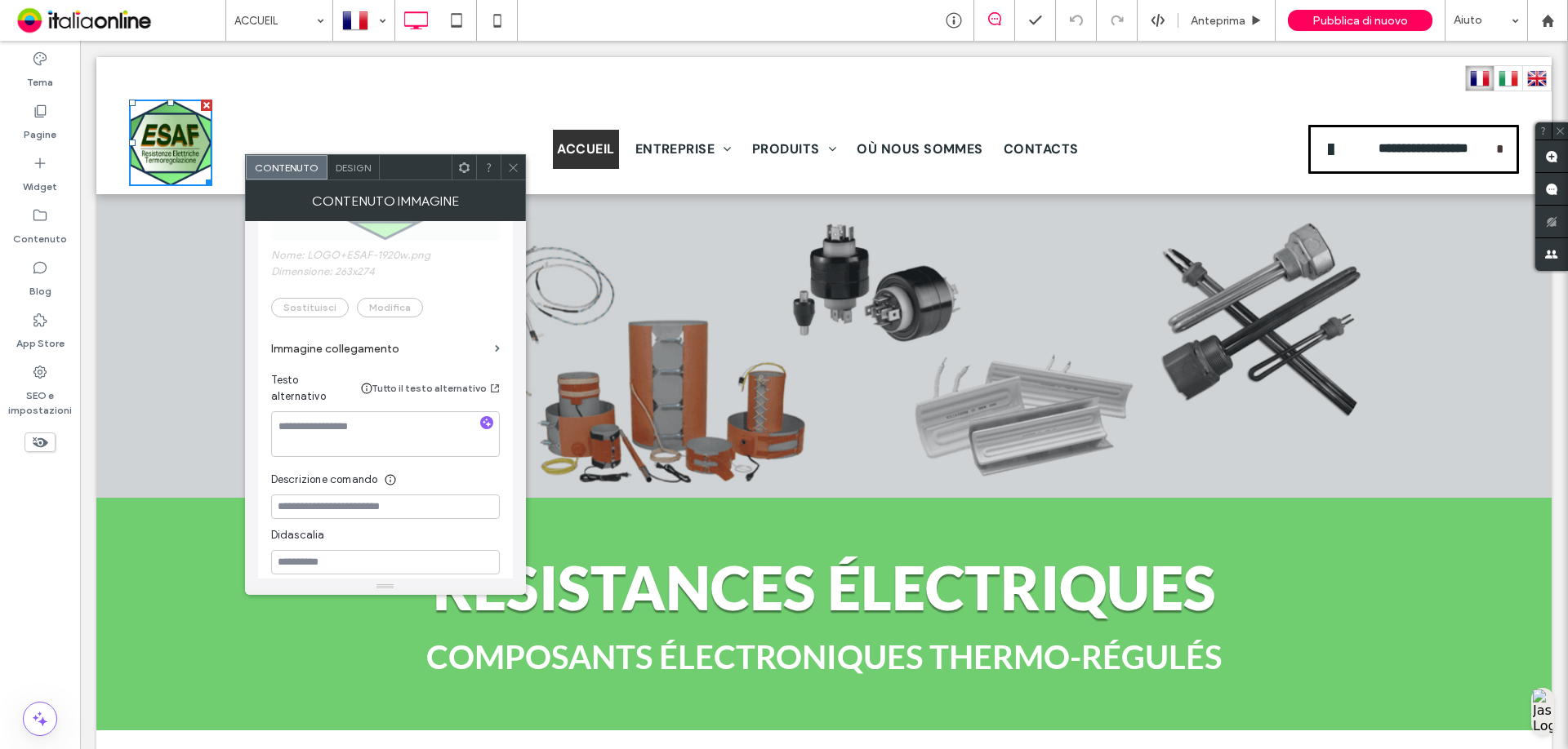
click at [365, 344] on label "Immagine collegamento" at bounding box center [380, 348] width 217 height 31
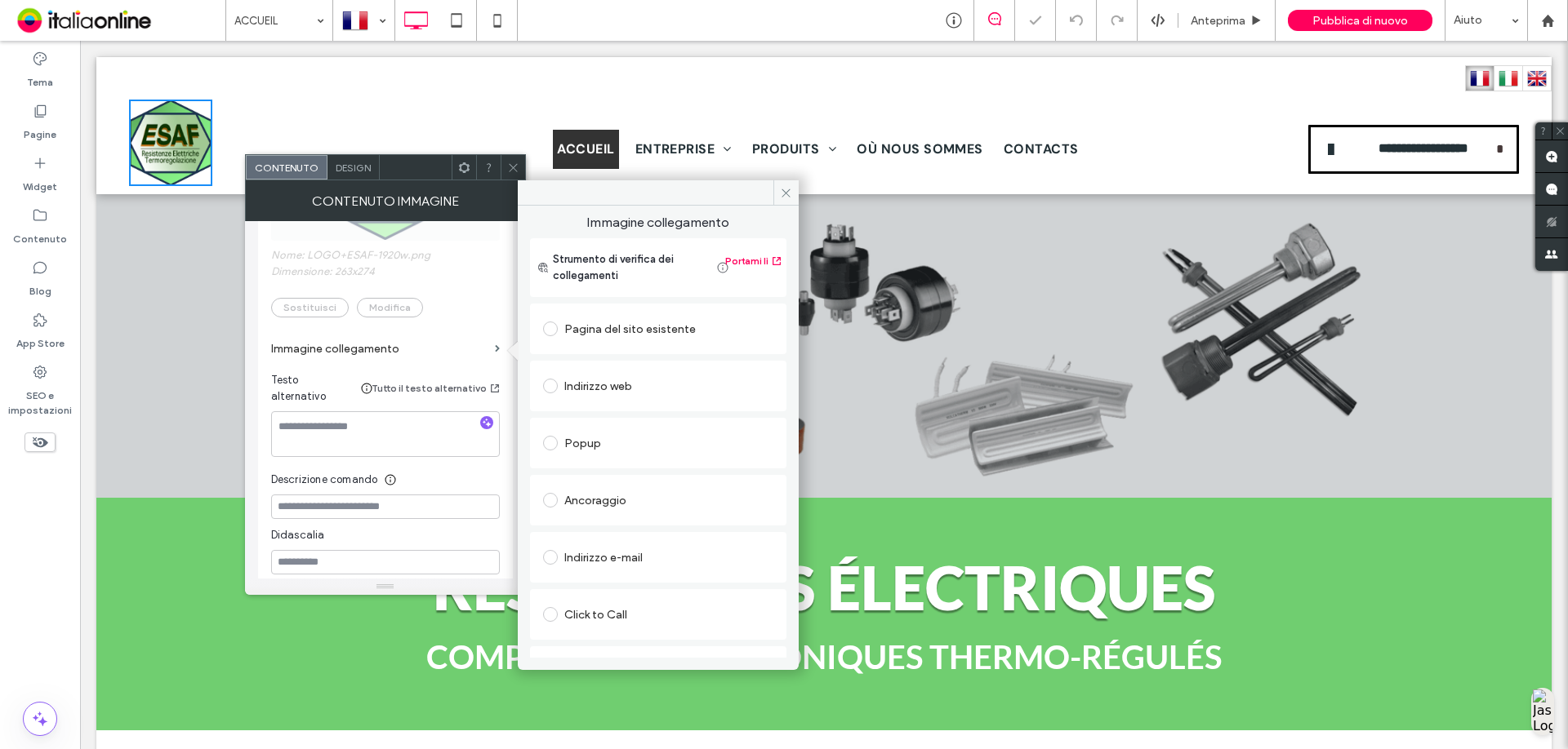
click at [618, 333] on div "Pagina del sito esistente" at bounding box center [658, 329] width 230 height 26
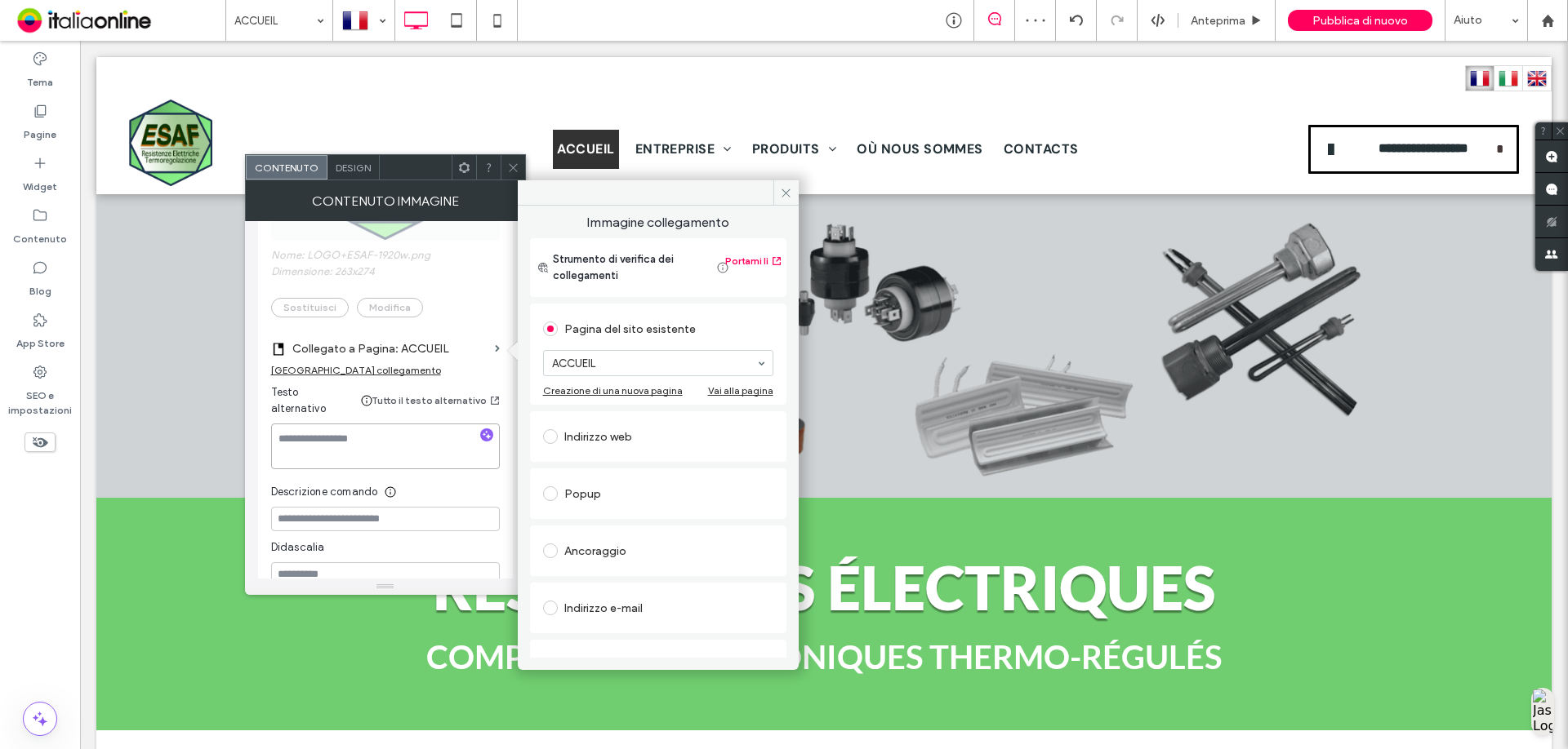
click at [325, 426] on textarea at bounding box center [386, 446] width 229 height 45
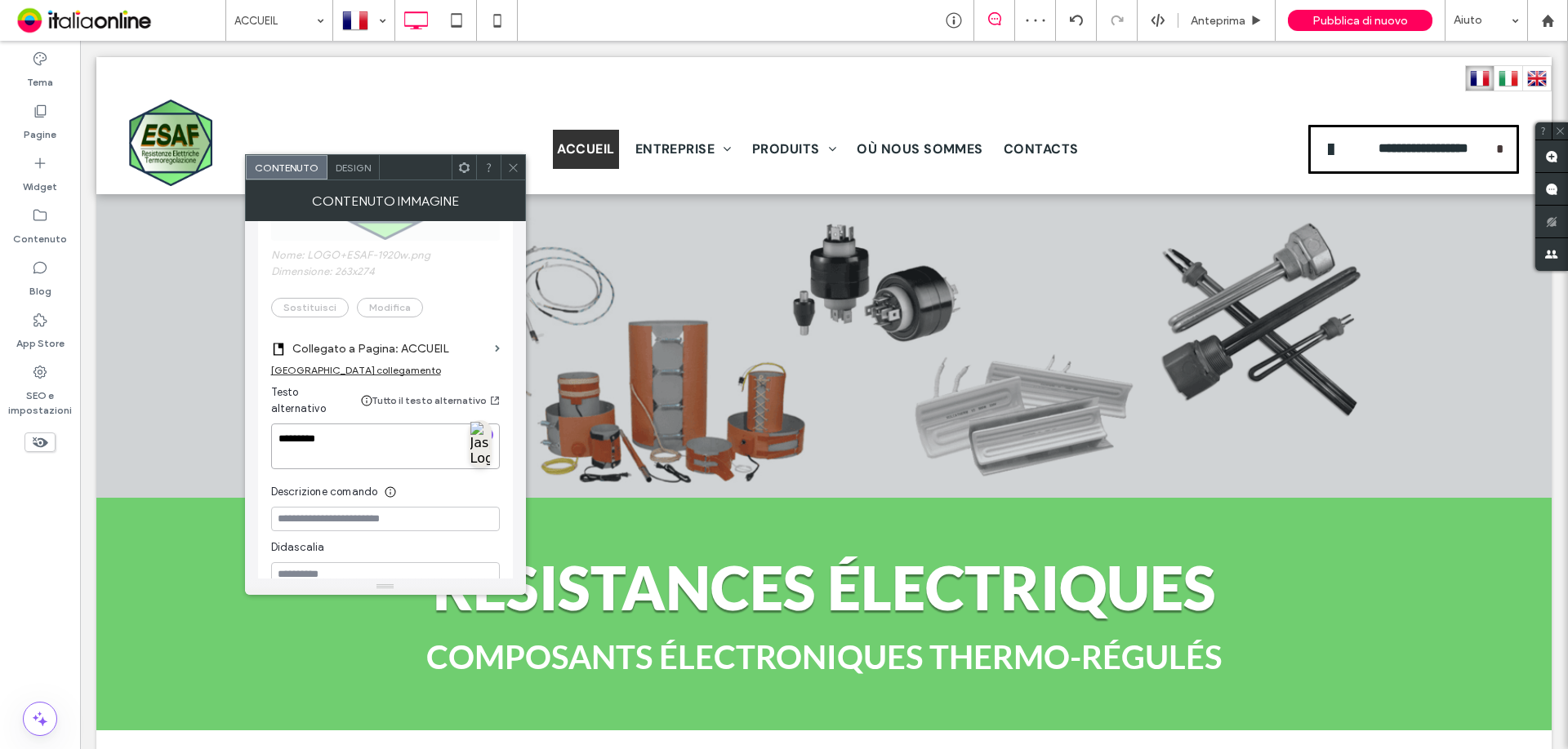
drag, startPoint x: 299, startPoint y: 423, endPoint x: 161, endPoint y: 375, distance: 146.1
click at [253, 422] on div "Questo widget è collegato [PERSON_NAME] Libreria contenuti Modifica Lascia che …" at bounding box center [385, 400] width 280 height 357
type textarea "*********"
click at [518, 169] on icon at bounding box center [513, 168] width 12 height 12
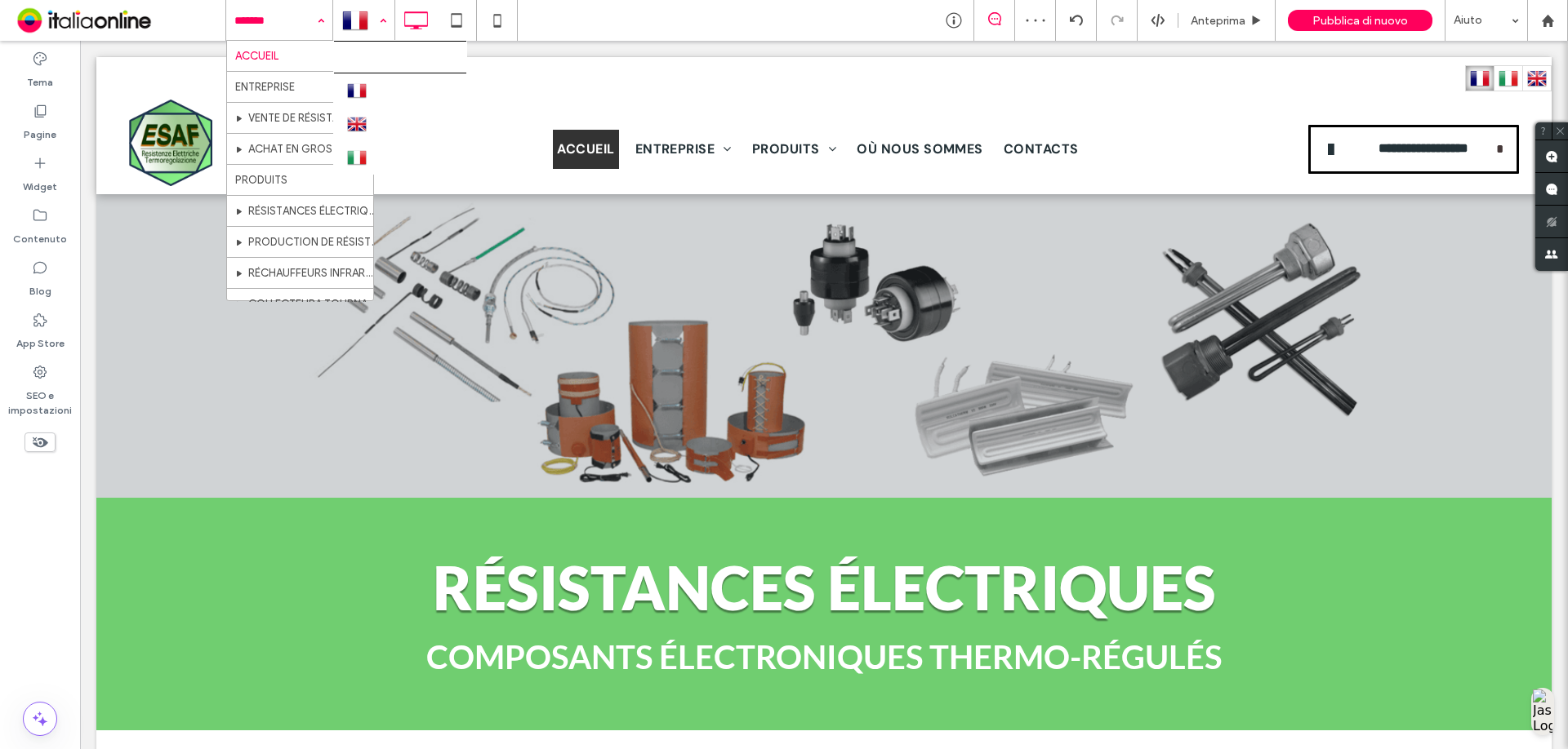
click at [357, 28] on div at bounding box center [363, 21] width 59 height 39
click at [153, 128] on div at bounding box center [784, 374] width 1568 height 749
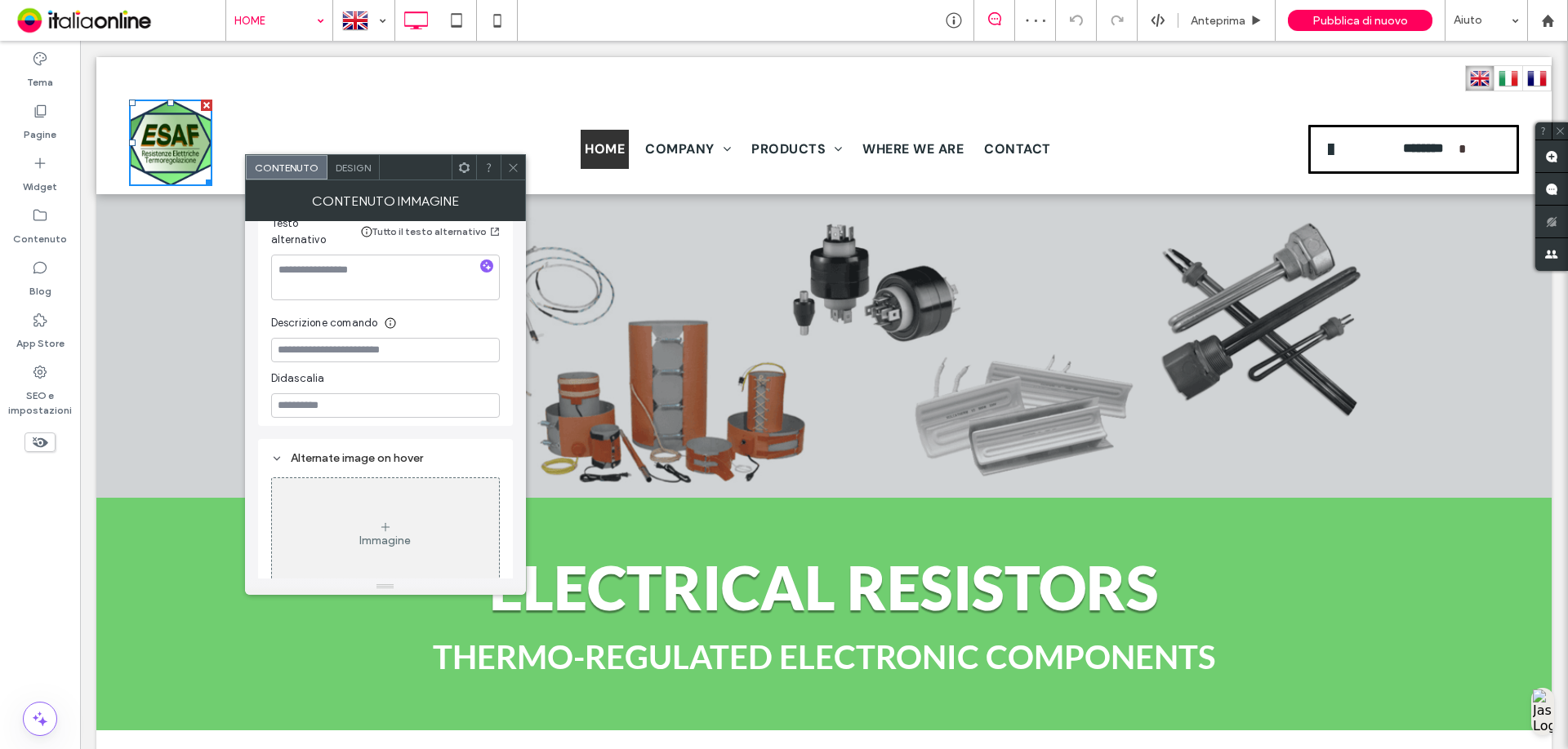
scroll to position [489, 0]
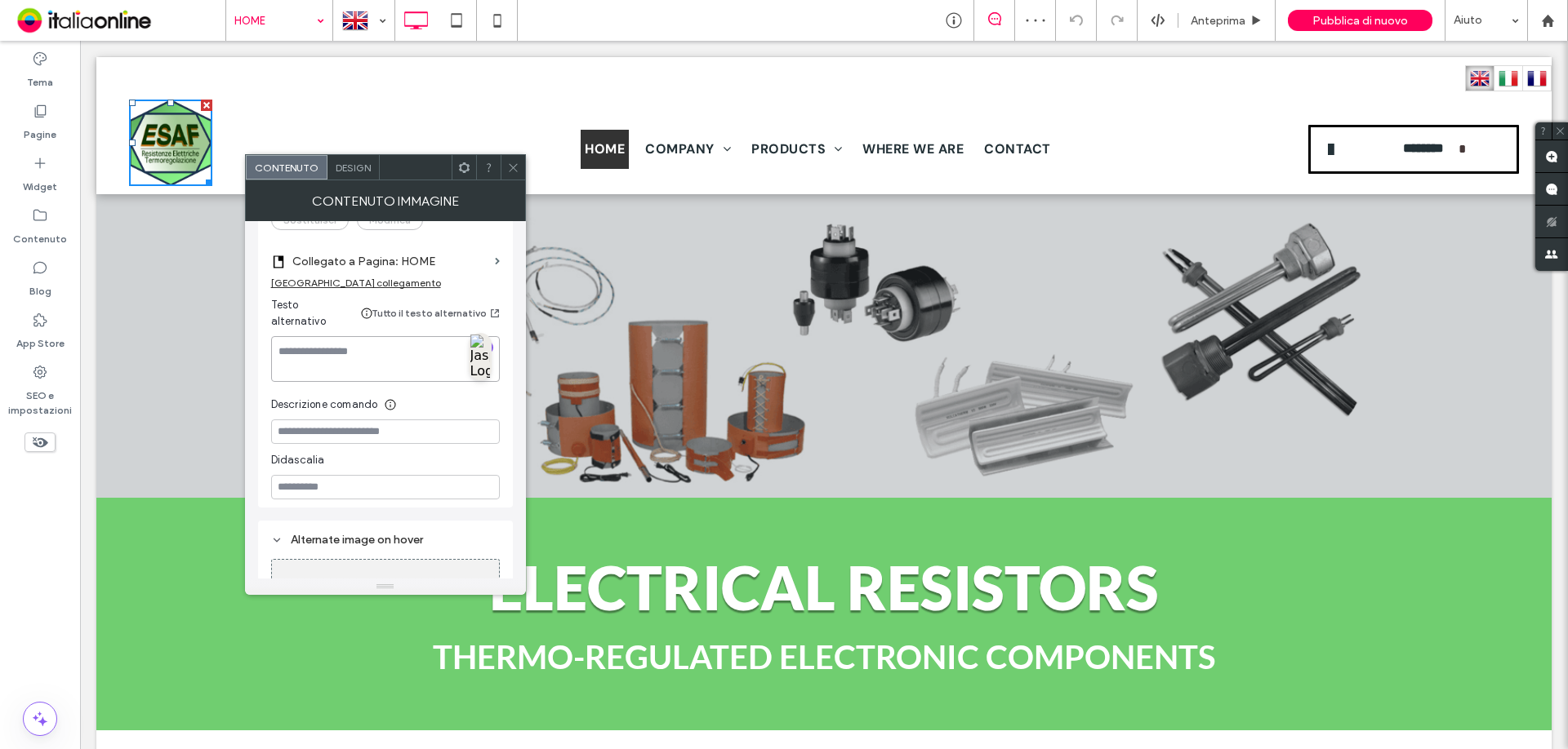
paste textarea "*********"
type textarea "*********"
click at [498, 444] on div "Didascalia" at bounding box center [386, 456] width 229 height 25
click at [510, 164] on use at bounding box center [512, 167] width 8 height 8
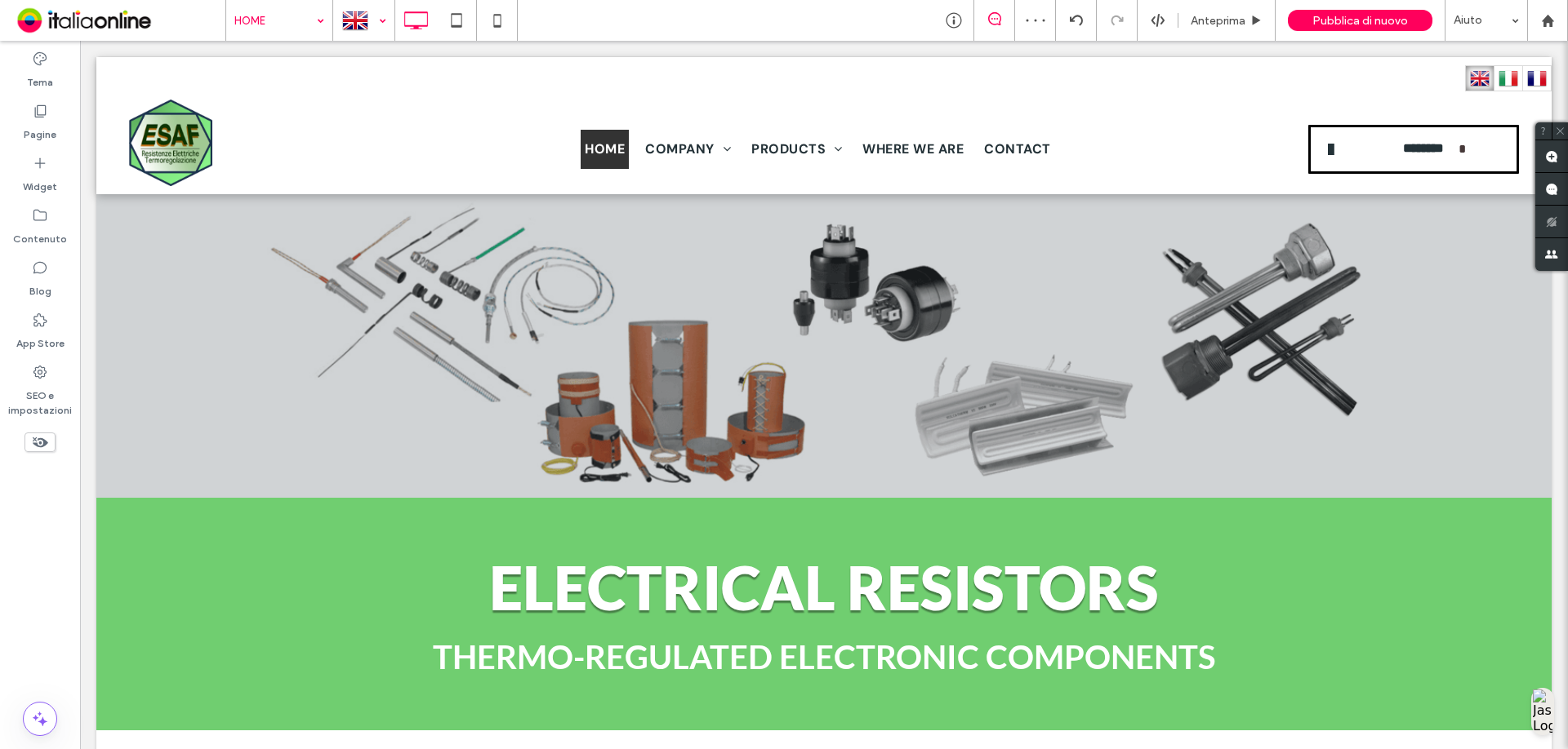
click at [357, 26] on div at bounding box center [363, 21] width 59 height 39
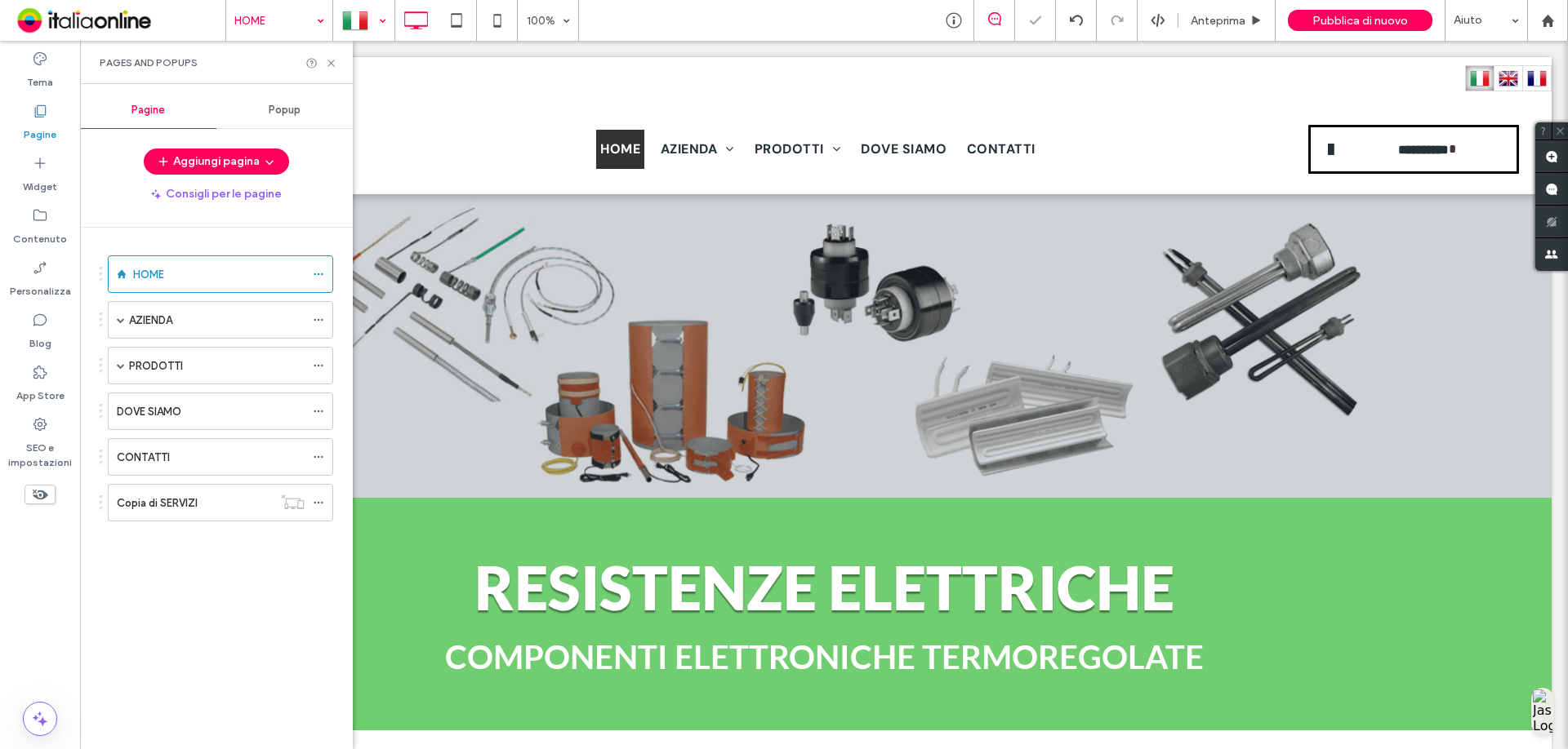
click at [352, 28] on div at bounding box center [363, 21] width 59 height 39
click at [356, 28] on div at bounding box center [363, 21] width 59 height 39
click at [335, 66] on icon at bounding box center [331, 63] width 12 height 12
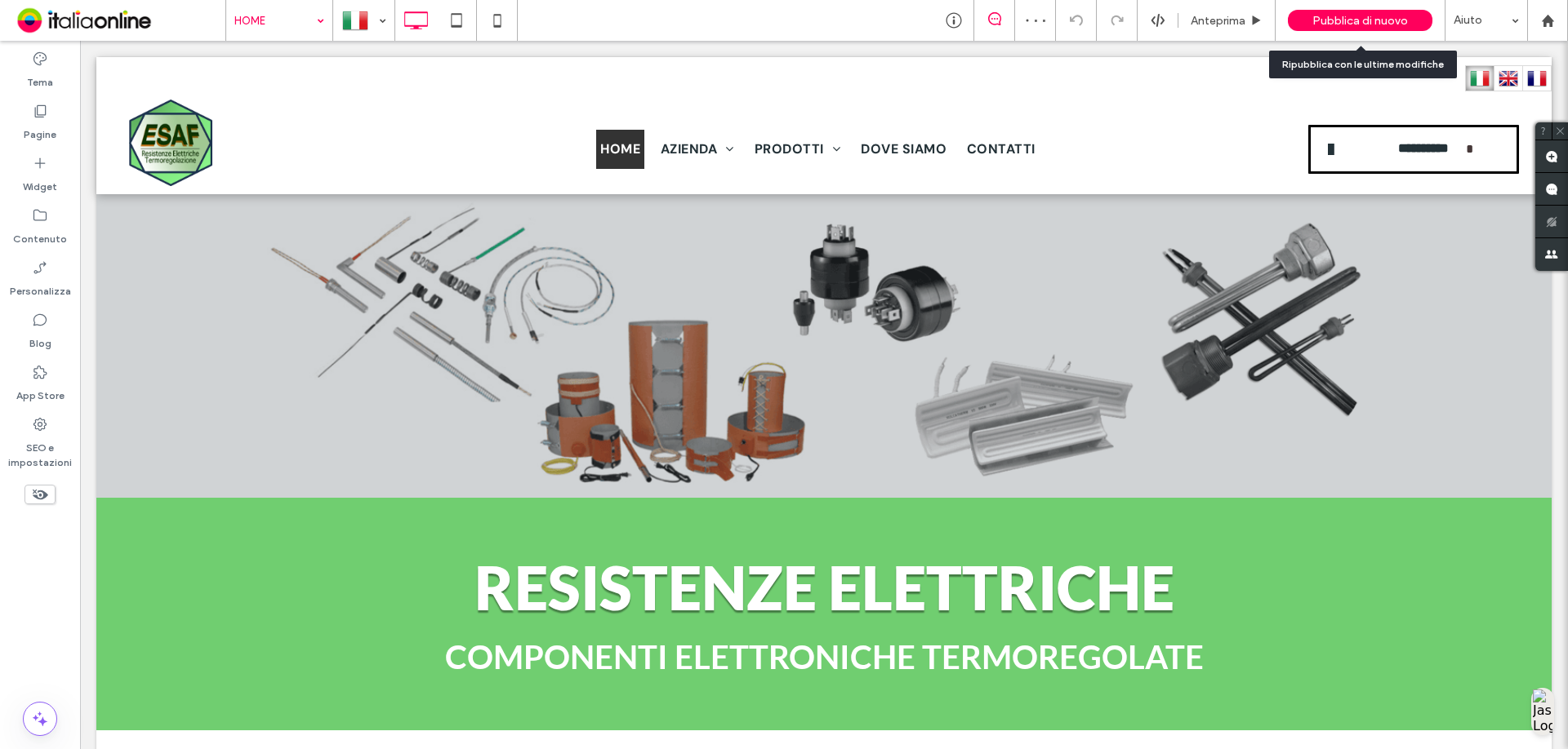
click at [1311, 16] on div "Pubblica di nuovo" at bounding box center [1360, 21] width 144 height 22
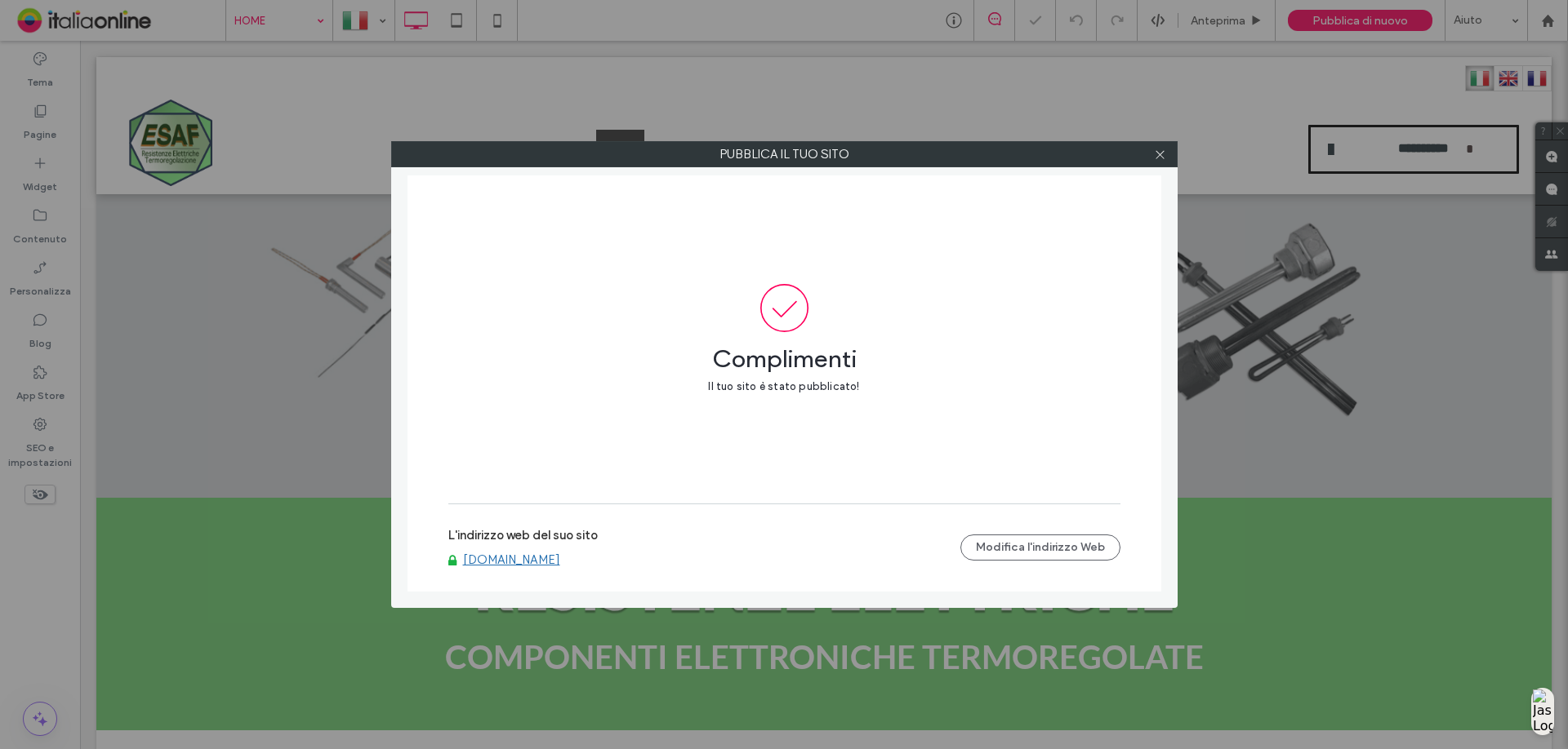
drag, startPoint x: 1161, startPoint y: 162, endPoint x: 1177, endPoint y: 227, distance: 66.9
click at [1161, 163] on span at bounding box center [1159, 154] width 12 height 25
